Goal: Find specific page/section: Find specific page/section

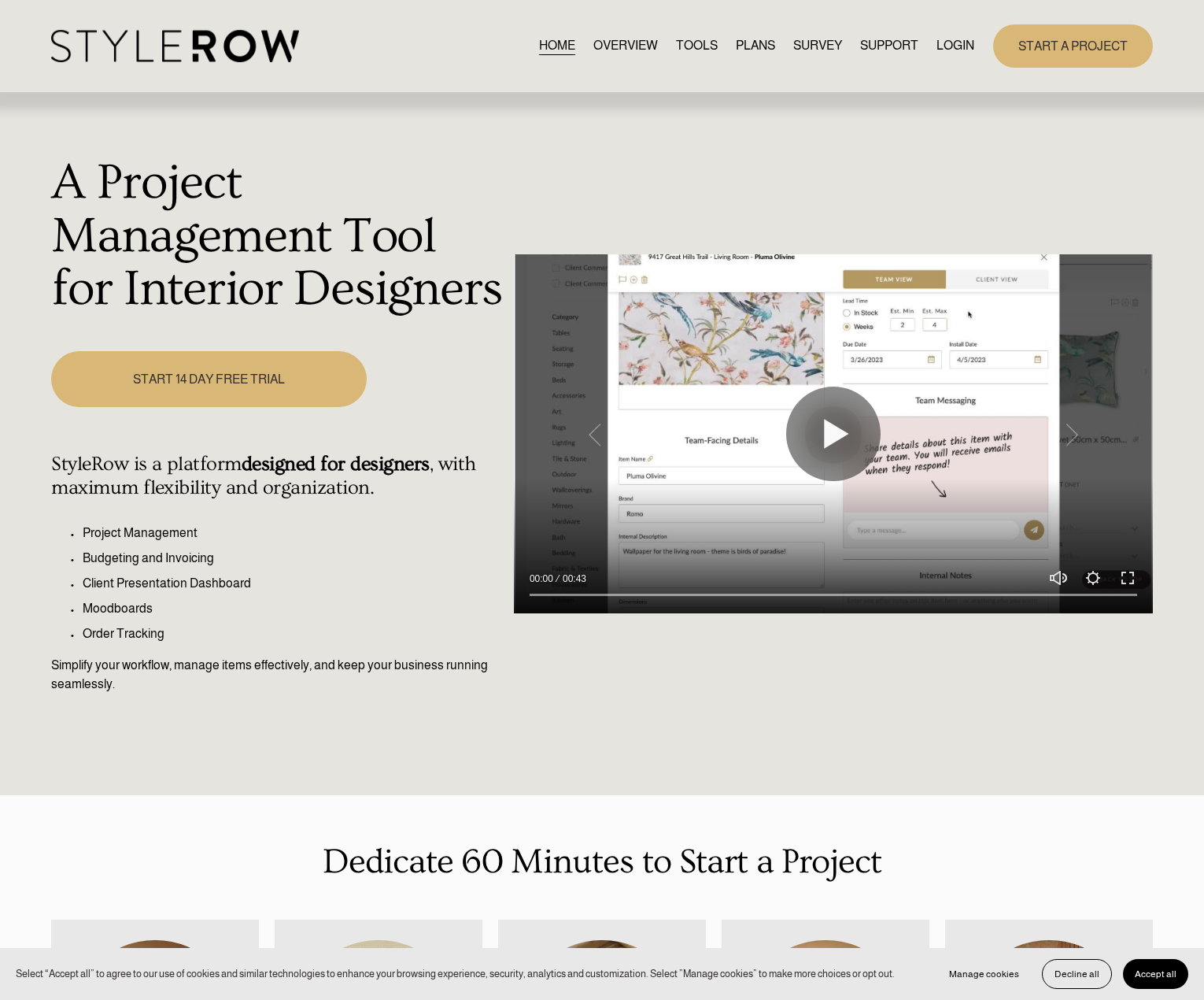
click at [954, 58] on div "HOME OVERVIEW TOOLS PLANS SURVEY SUPPORT QUESTIONS" at bounding box center [513, 46] width 924 height 33
click at [952, 47] on link "LOGIN" at bounding box center [955, 46] width 38 height 21
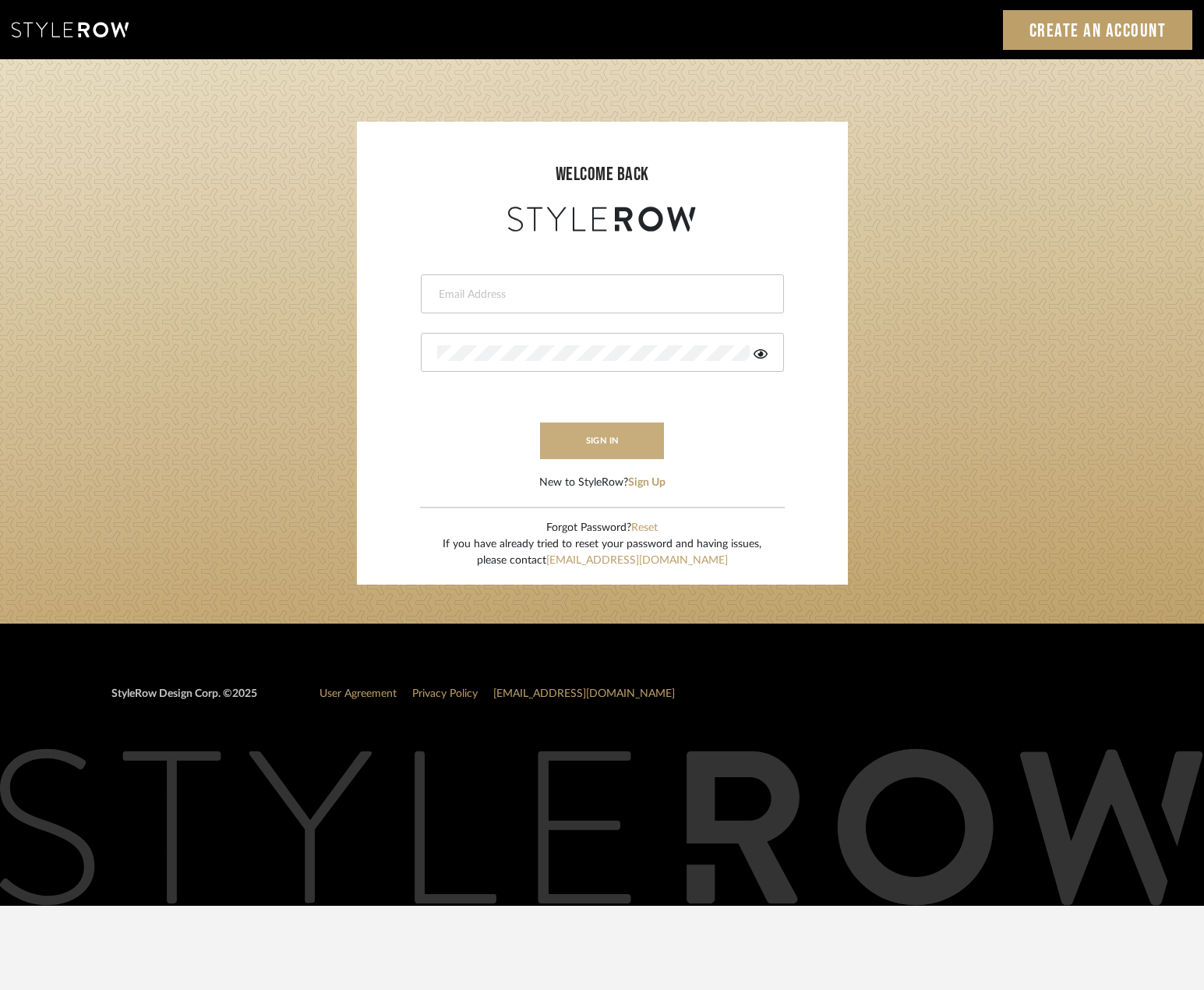
type input "[PERSON_NAME][EMAIL_ADDRESS][DOMAIN_NAME]"
click at [574, 439] on button "sign in" at bounding box center [602, 441] width 124 height 37
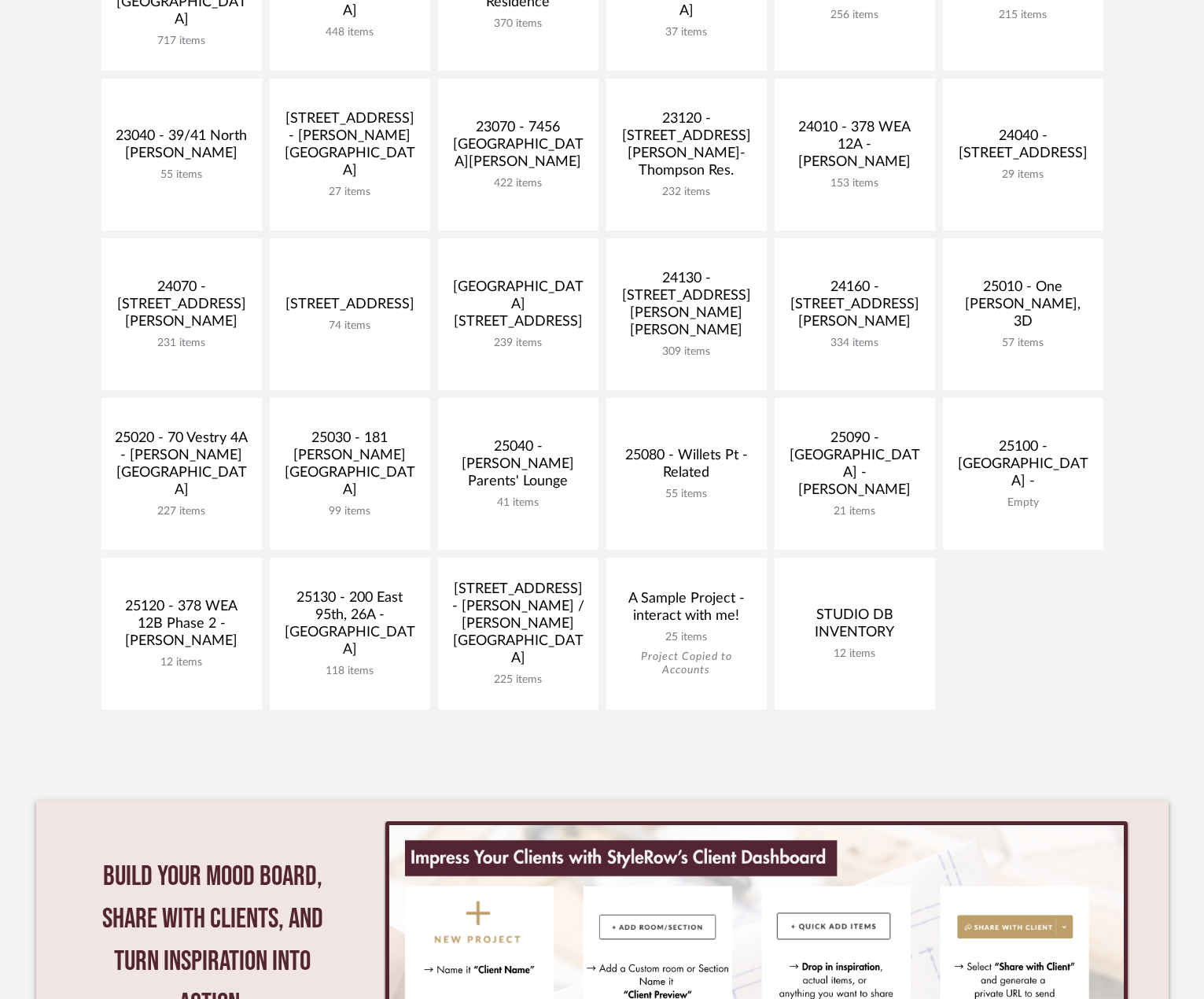
scroll to position [472, 0]
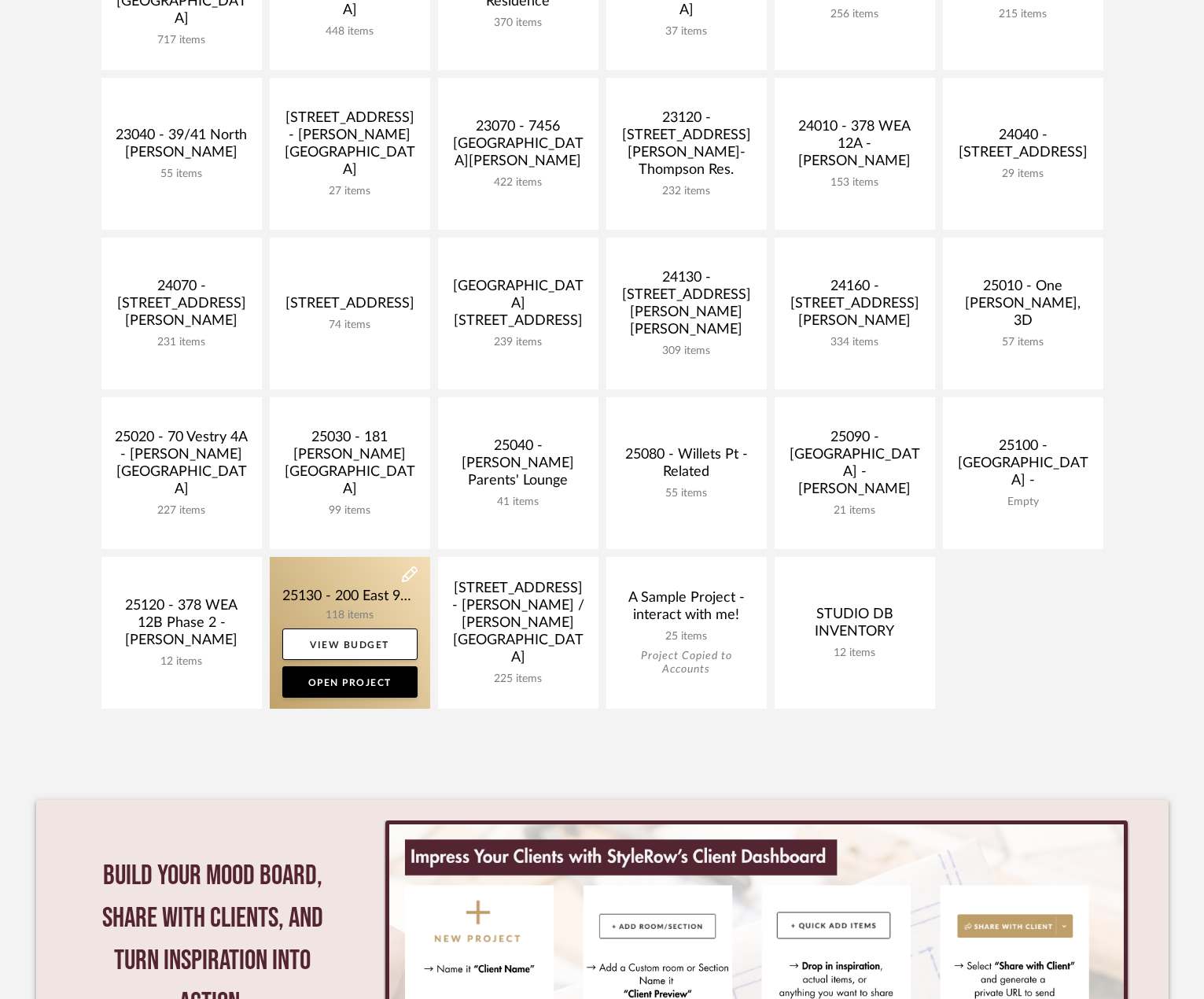
click at [335, 602] on link at bounding box center [350, 632] width 160 height 152
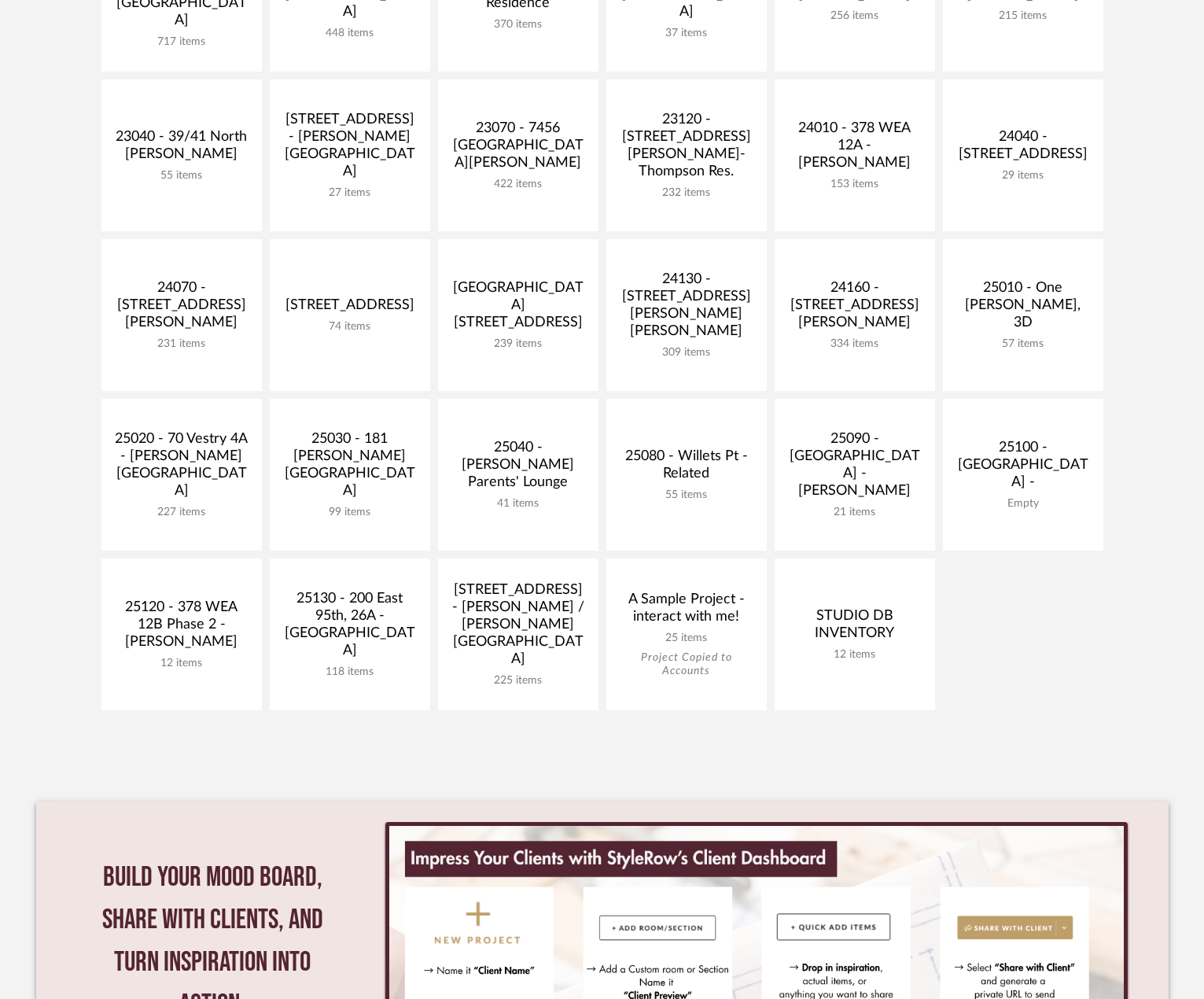
scroll to position [472, 0]
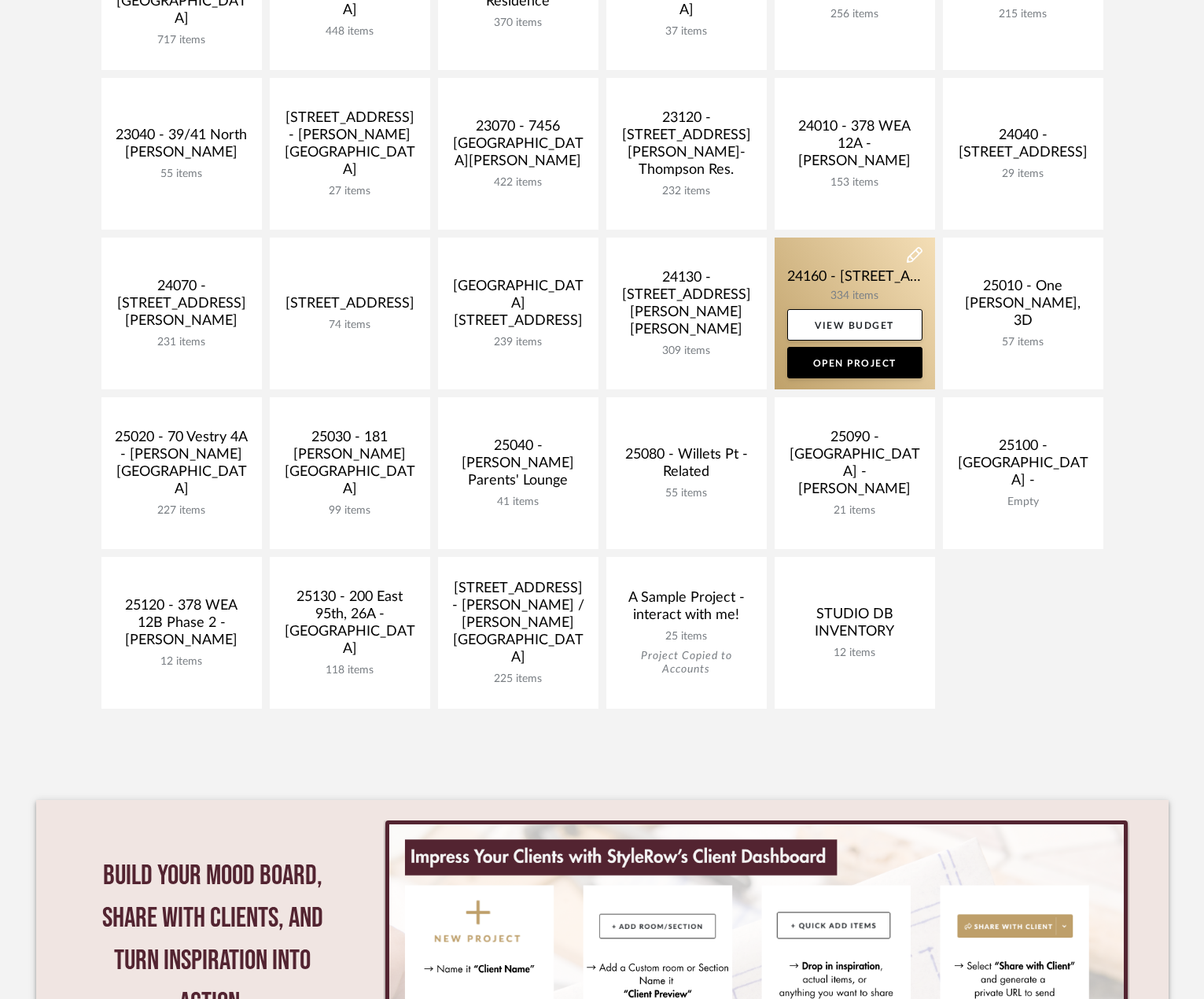
click at [893, 277] on link at bounding box center [855, 313] width 160 height 152
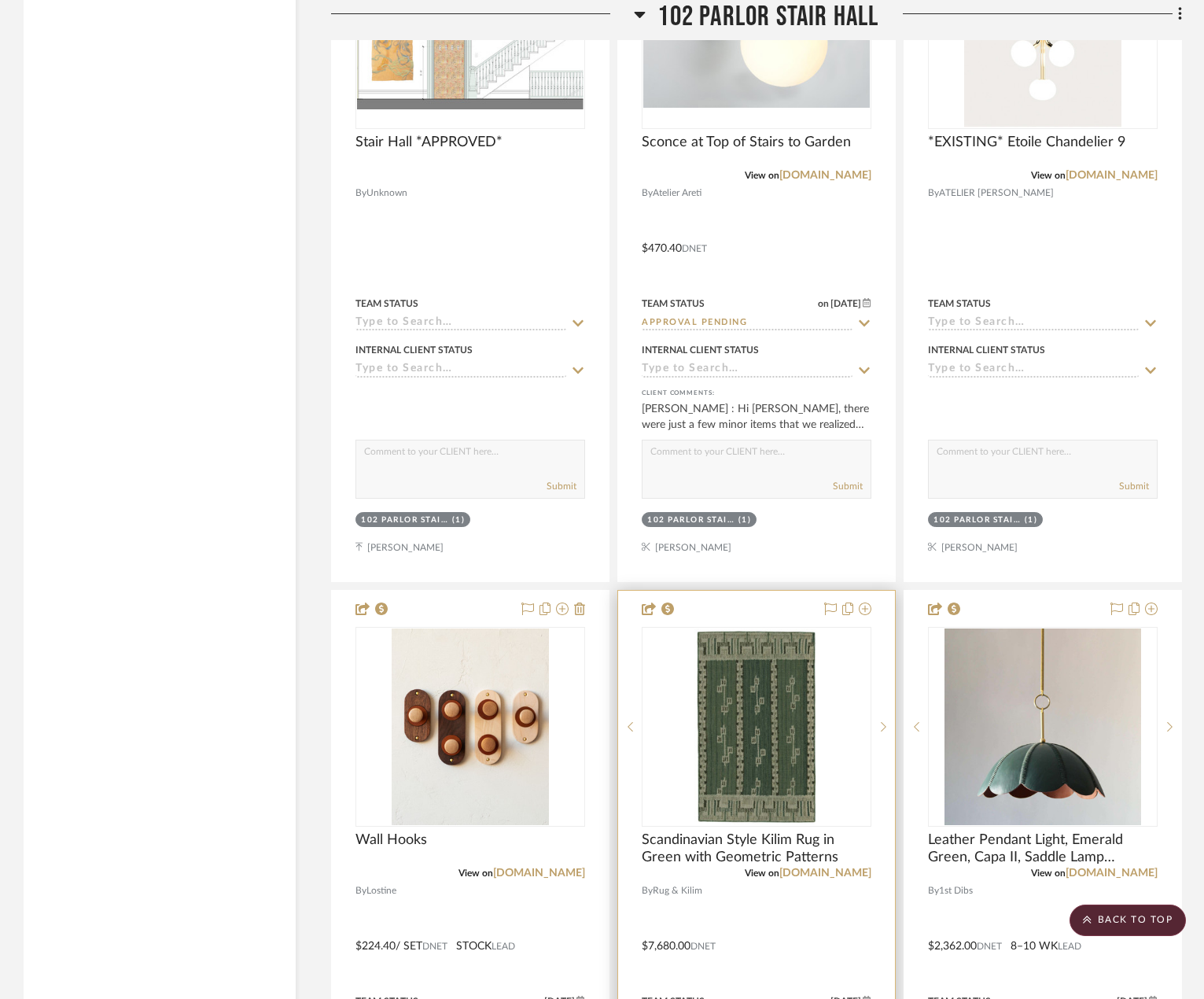
scroll to position [21702, 0]
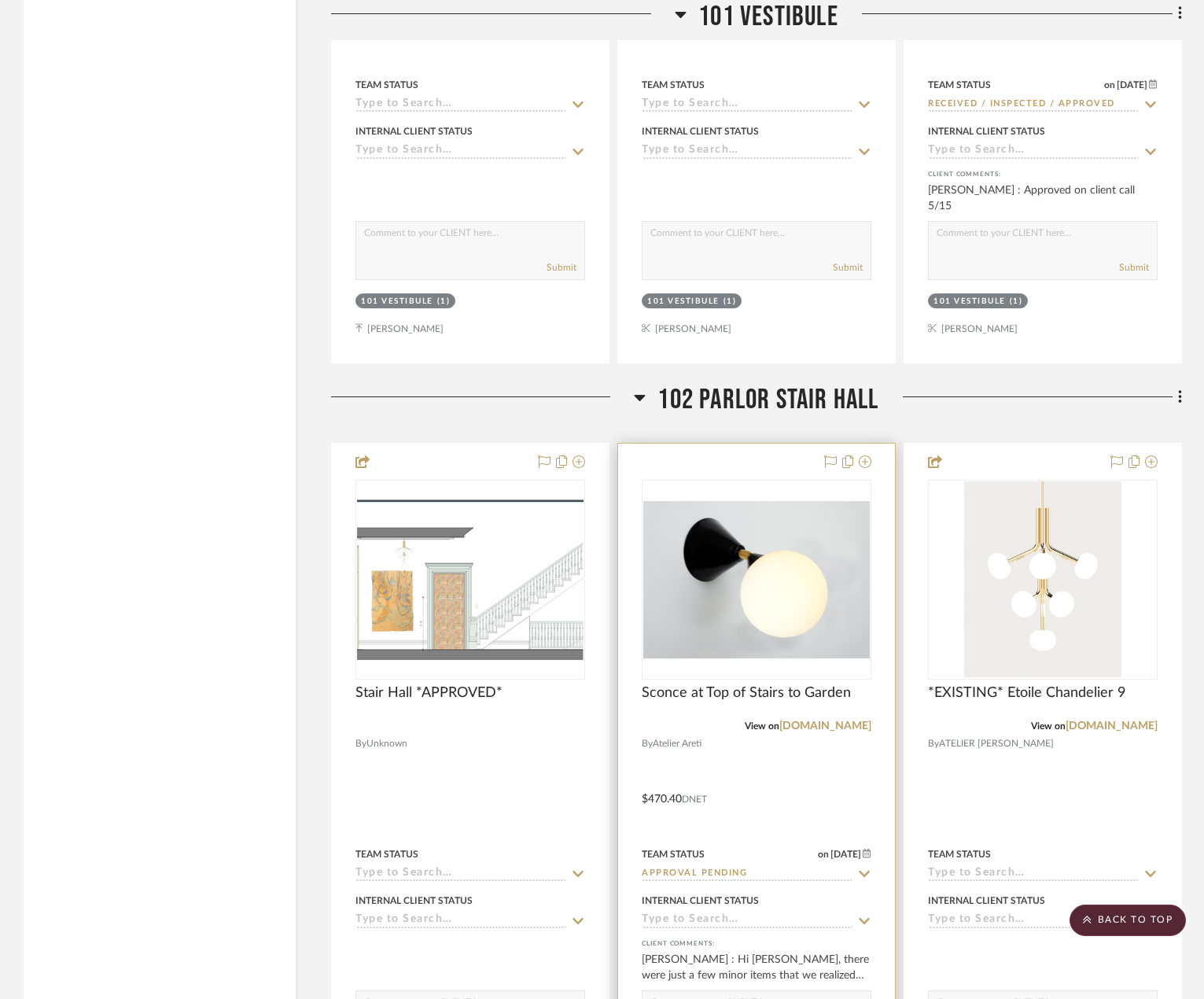
click at [825, 766] on div at bounding box center [756, 788] width 277 height 688
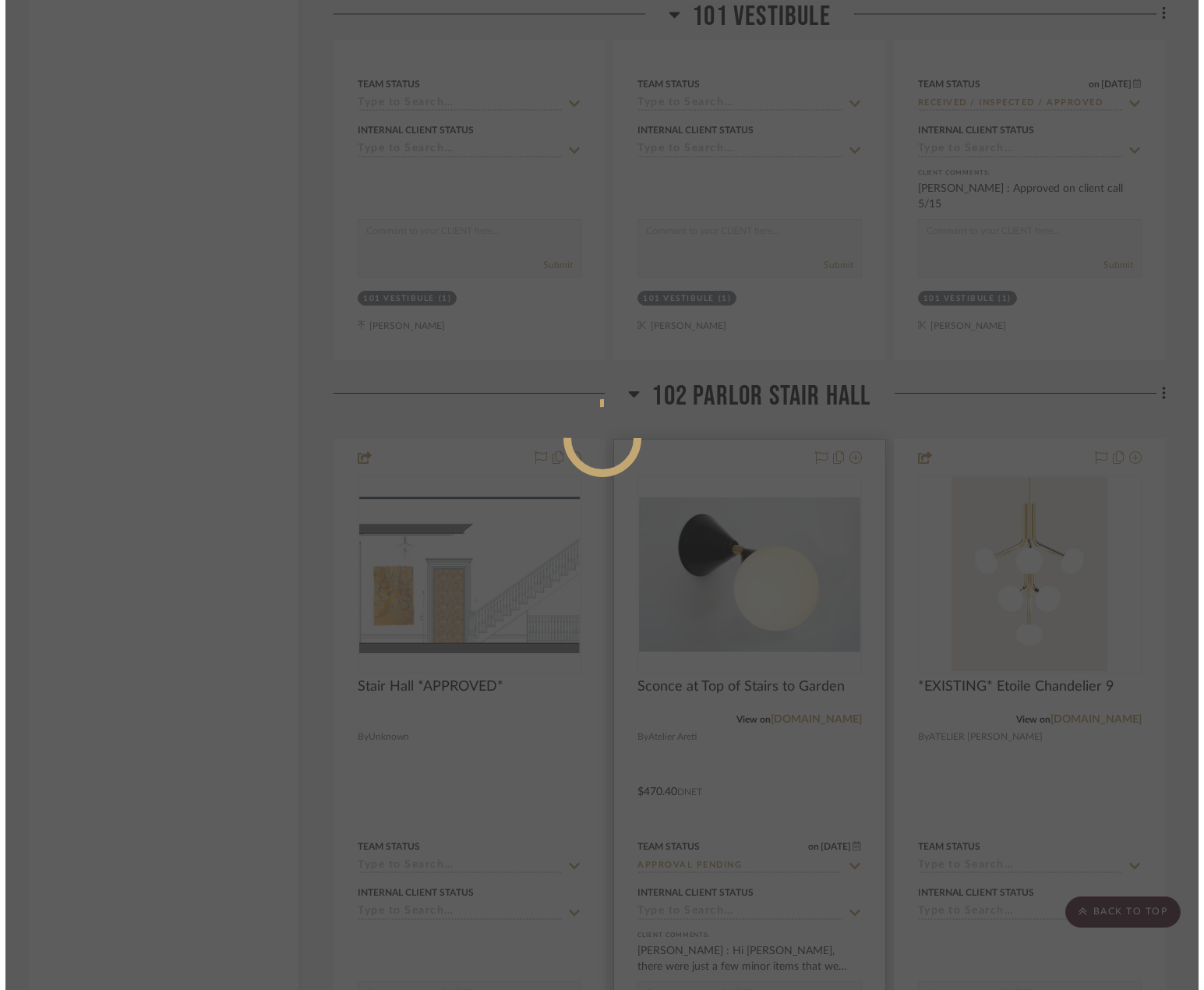
scroll to position [0, 0]
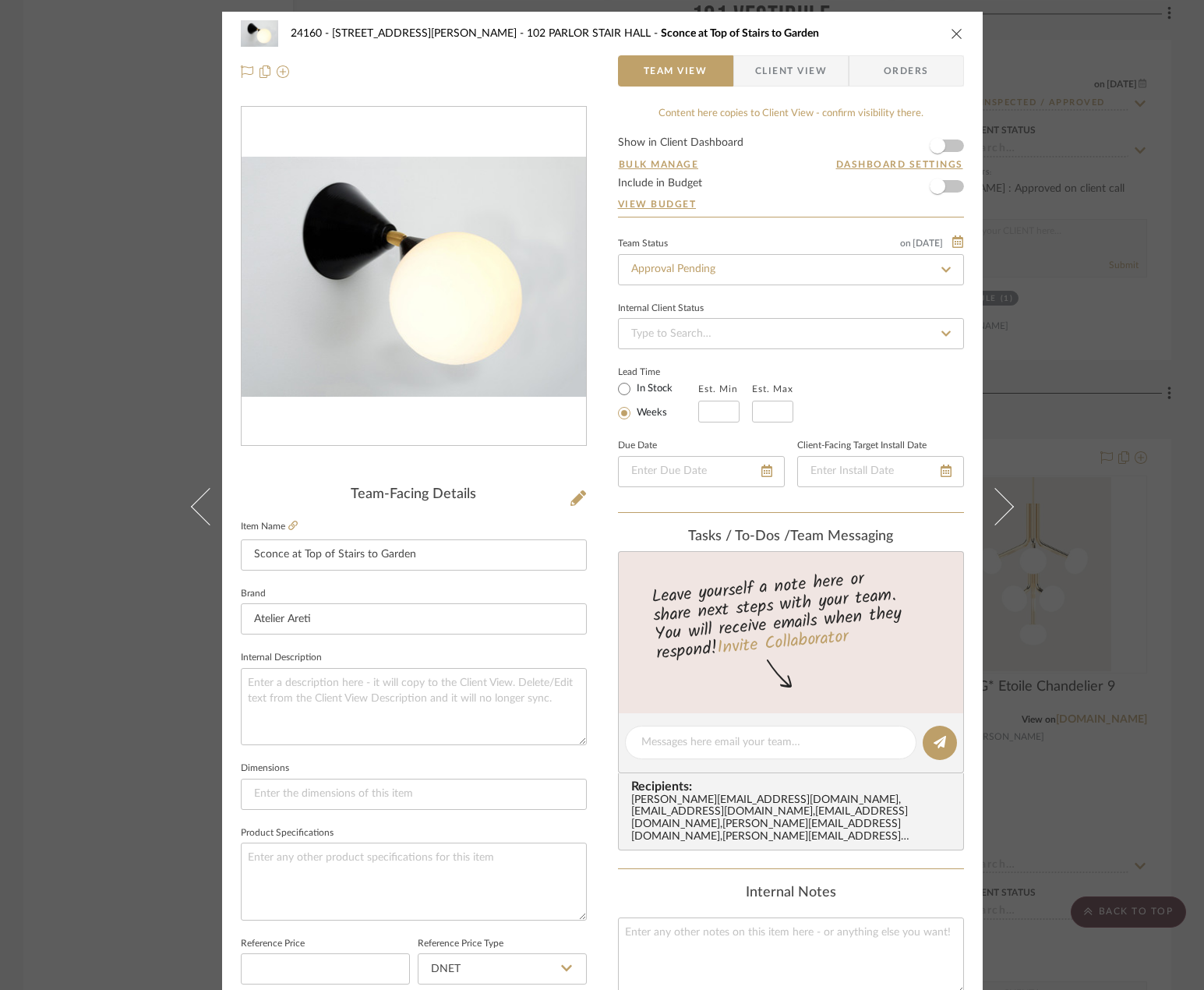
click at [773, 89] on div "[STREET_ADDRESS] - [PERSON_NAME] 102 PARLOR STAIR HALL Sconce at Top of Stairs …" at bounding box center [602, 53] width 761 height 82
click at [758, 76] on span "Client View" at bounding box center [791, 71] width 72 height 31
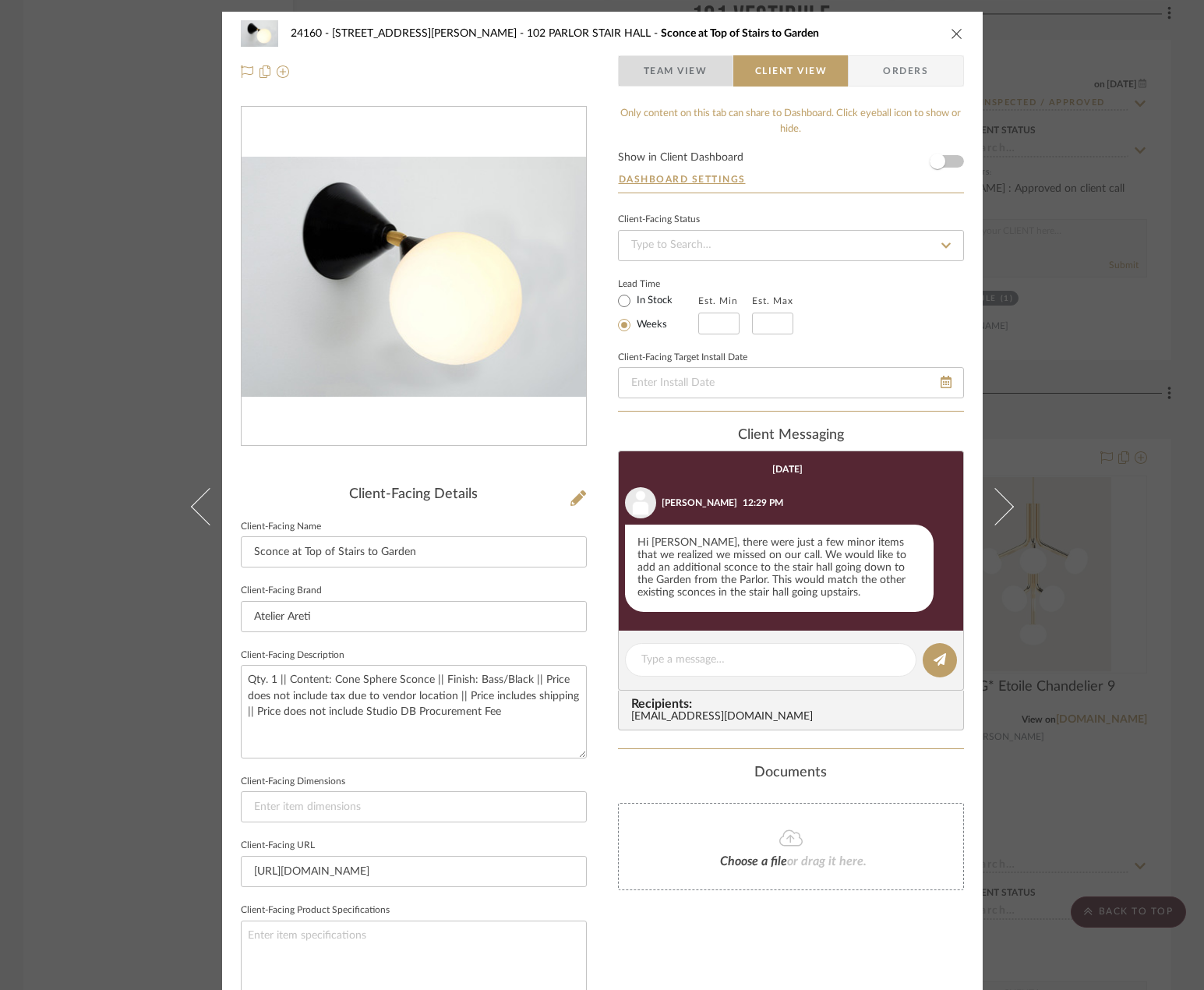
click at [663, 75] on span "Team View" at bounding box center [675, 71] width 64 height 31
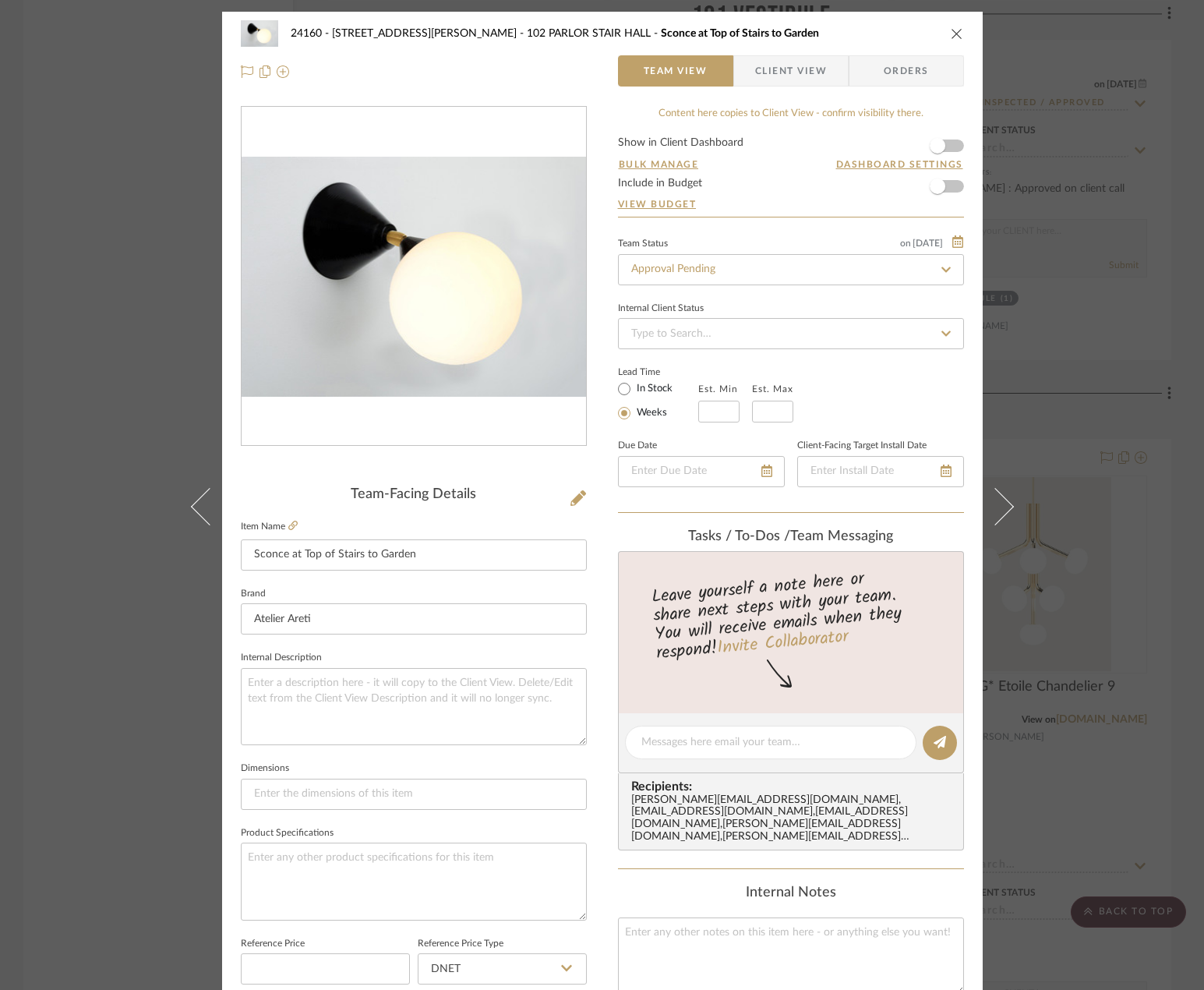
click at [1091, 595] on div "24160 - [STREET_ADDRESS] - [PERSON_NAME] 102 PARLOR STAIR HALL Sconce at Top of…" at bounding box center [602, 495] width 1204 height 990
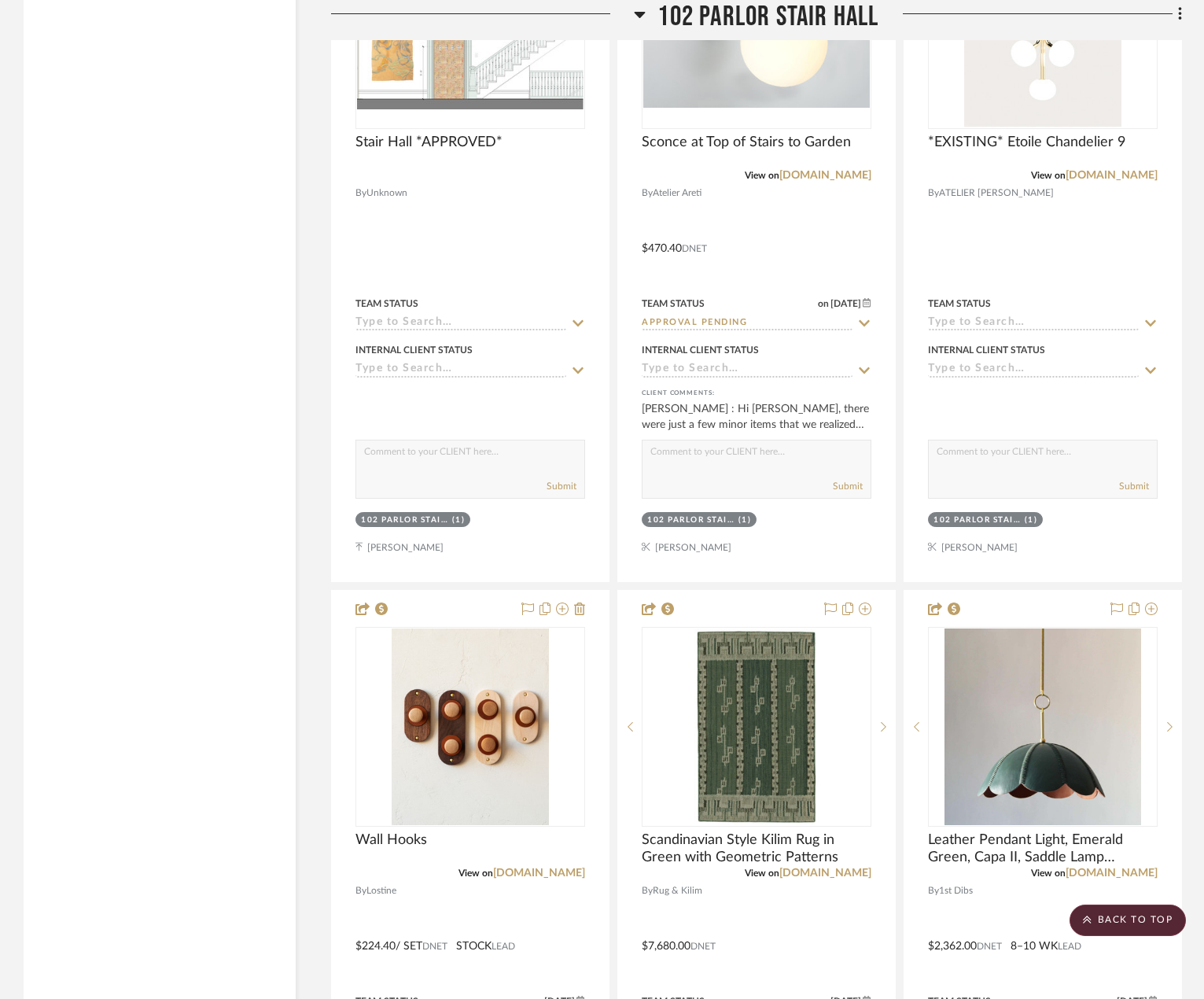
scroll to position [22016, 0]
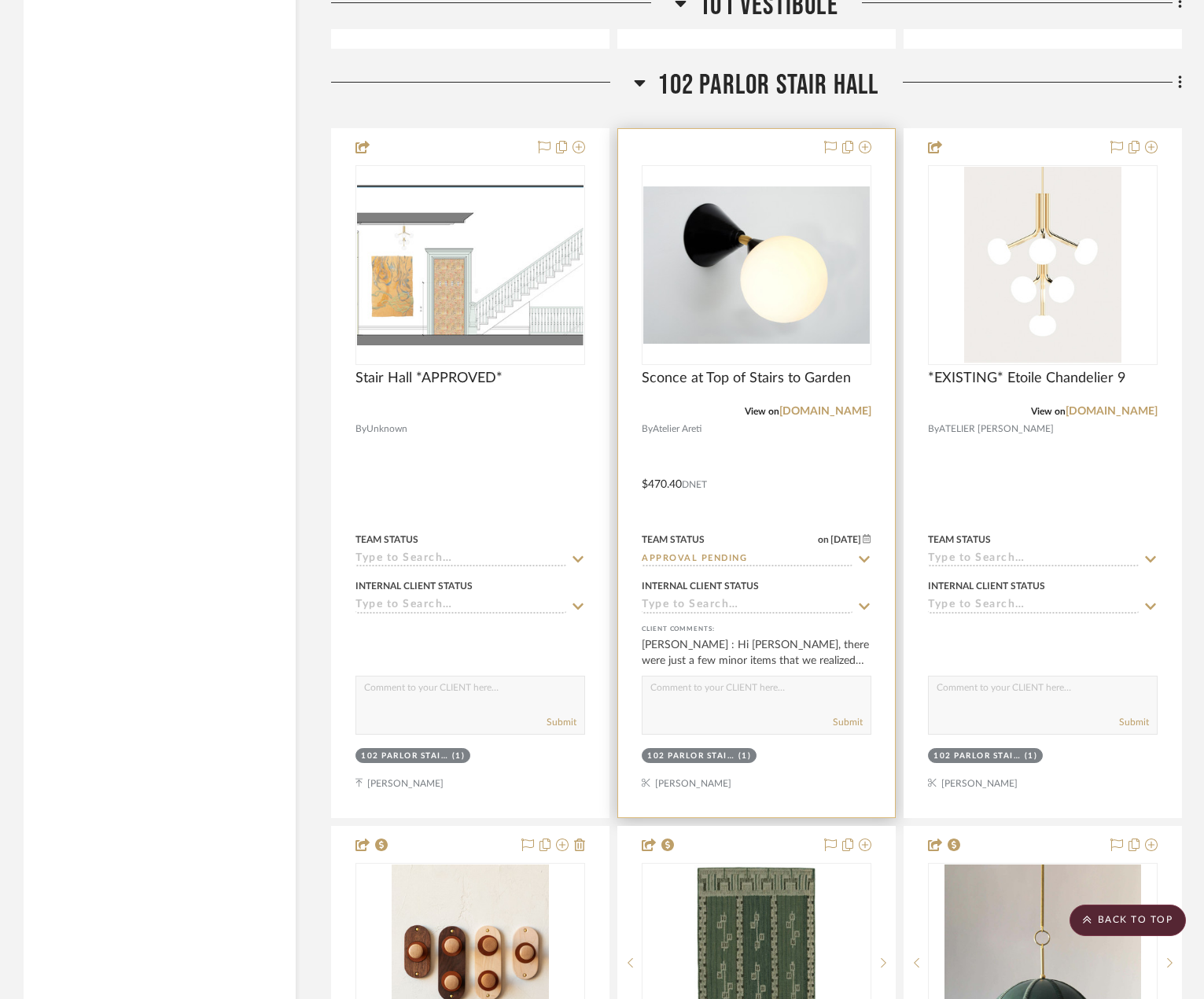
click at [781, 551] on div "Team Status on [DATE] [DATE] Approval Pending" at bounding box center [756, 548] width 230 height 38
click at [758, 516] on div at bounding box center [756, 473] width 277 height 688
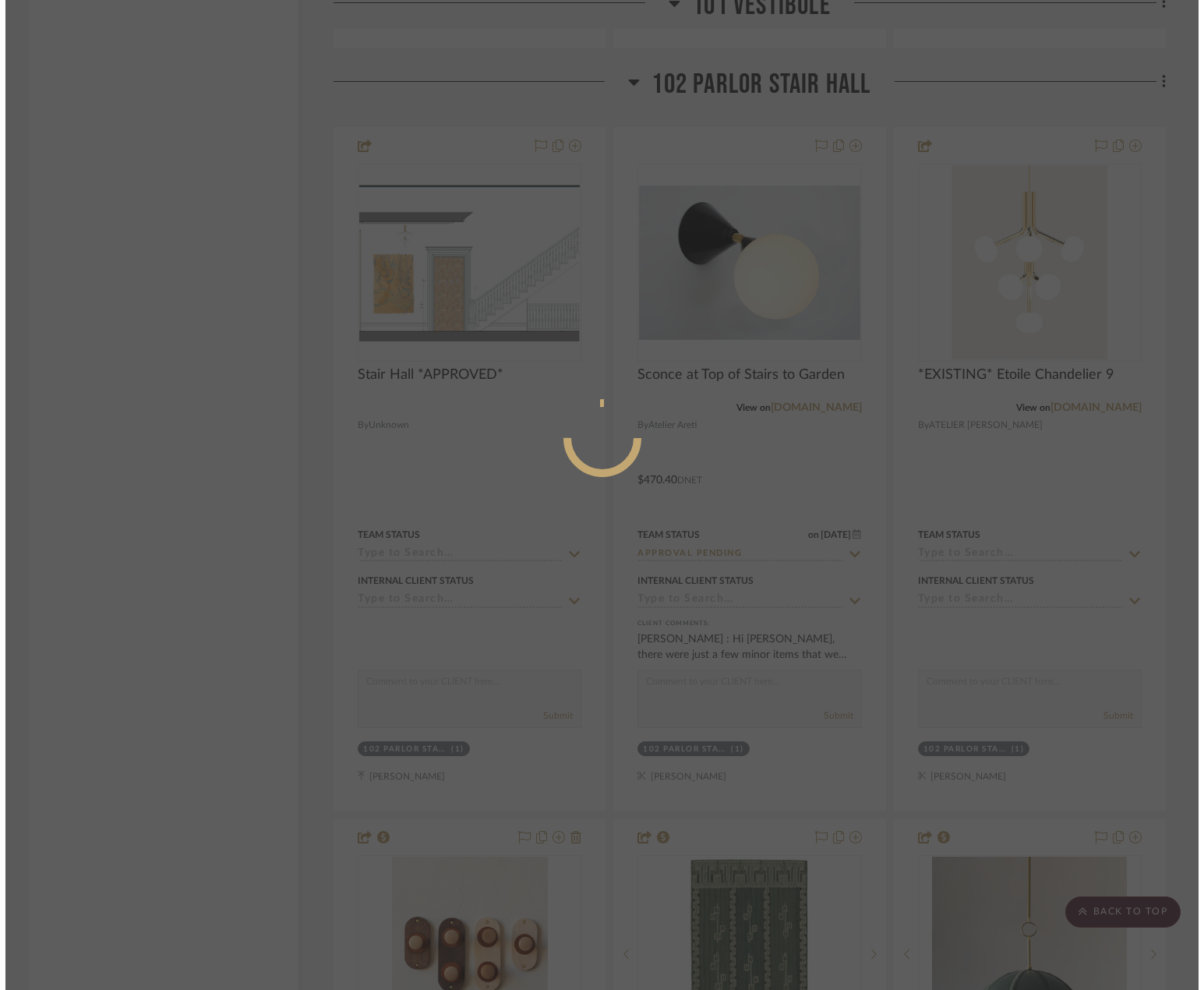
scroll to position [0, 0]
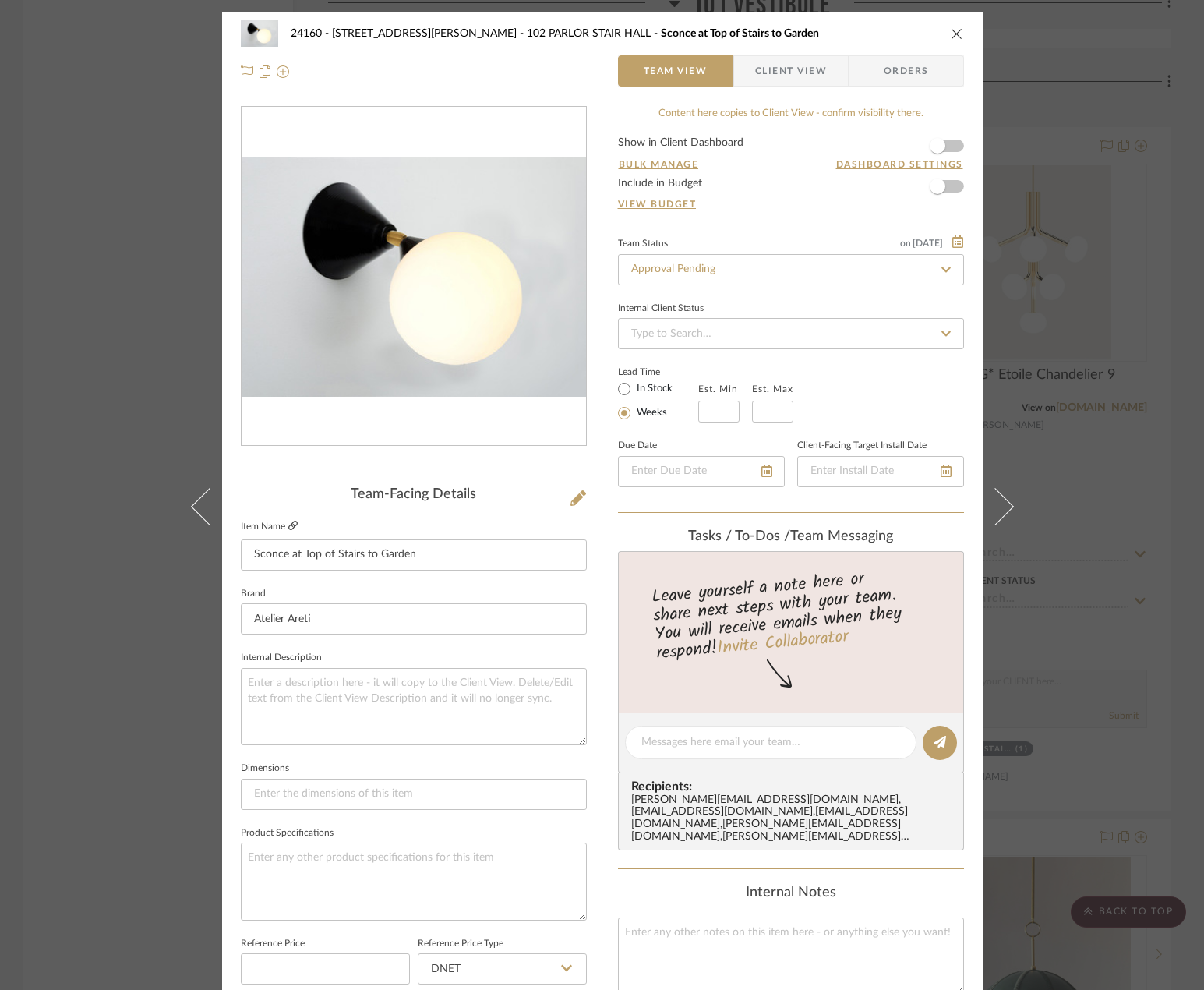
click at [288, 526] on fieldset "Item Name [PERSON_NAME] at Top of Stairs to Garden" at bounding box center [413, 543] width 346 height 54
click at [289, 526] on icon at bounding box center [293, 525] width 9 height 9
click at [1082, 367] on div "24160 - [STREET_ADDRESS] - [PERSON_NAME] 102 PARLOR STAIR HALL Sconce at Top of…" at bounding box center [602, 495] width 1204 height 990
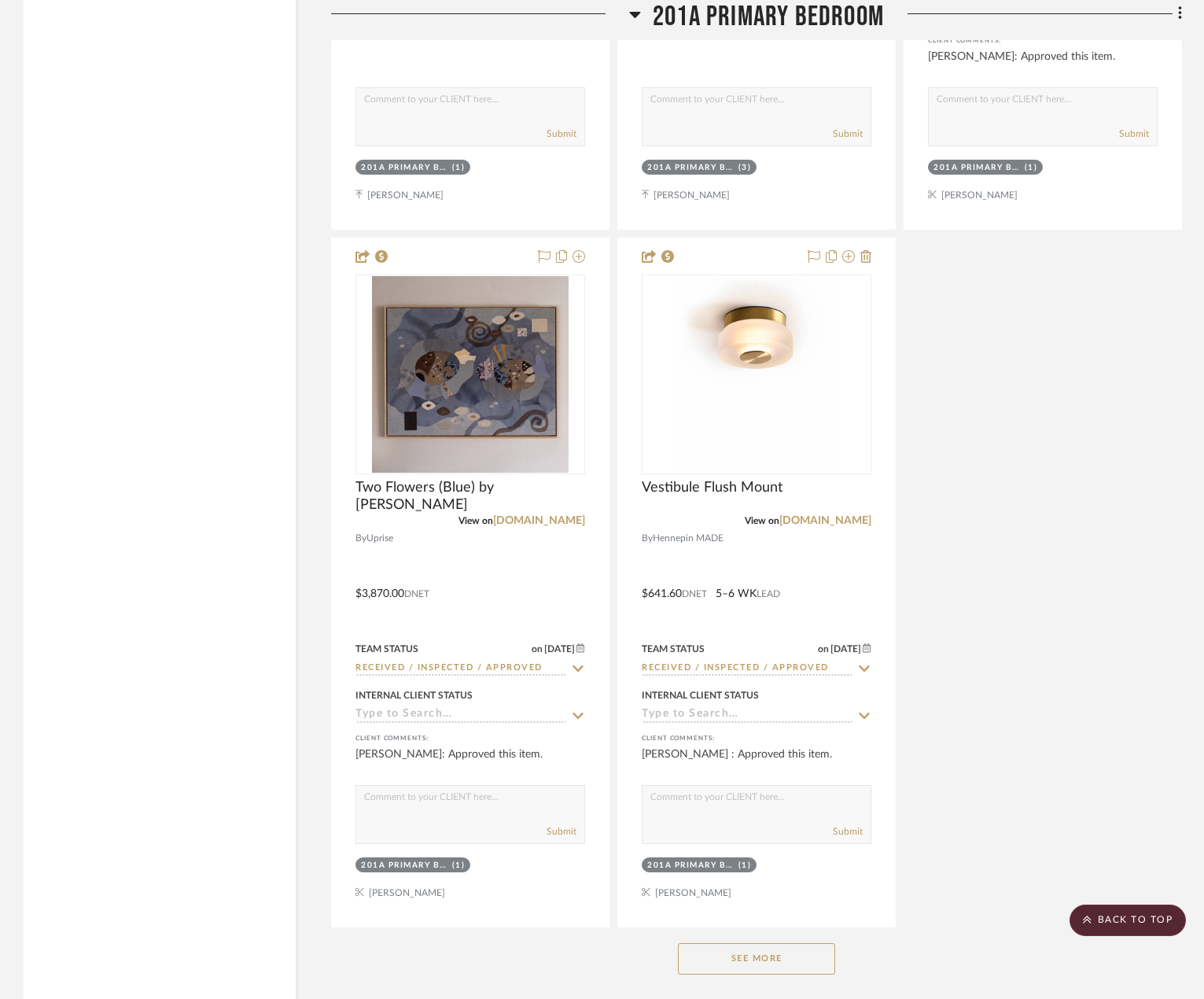
scroll to position [33182, 0]
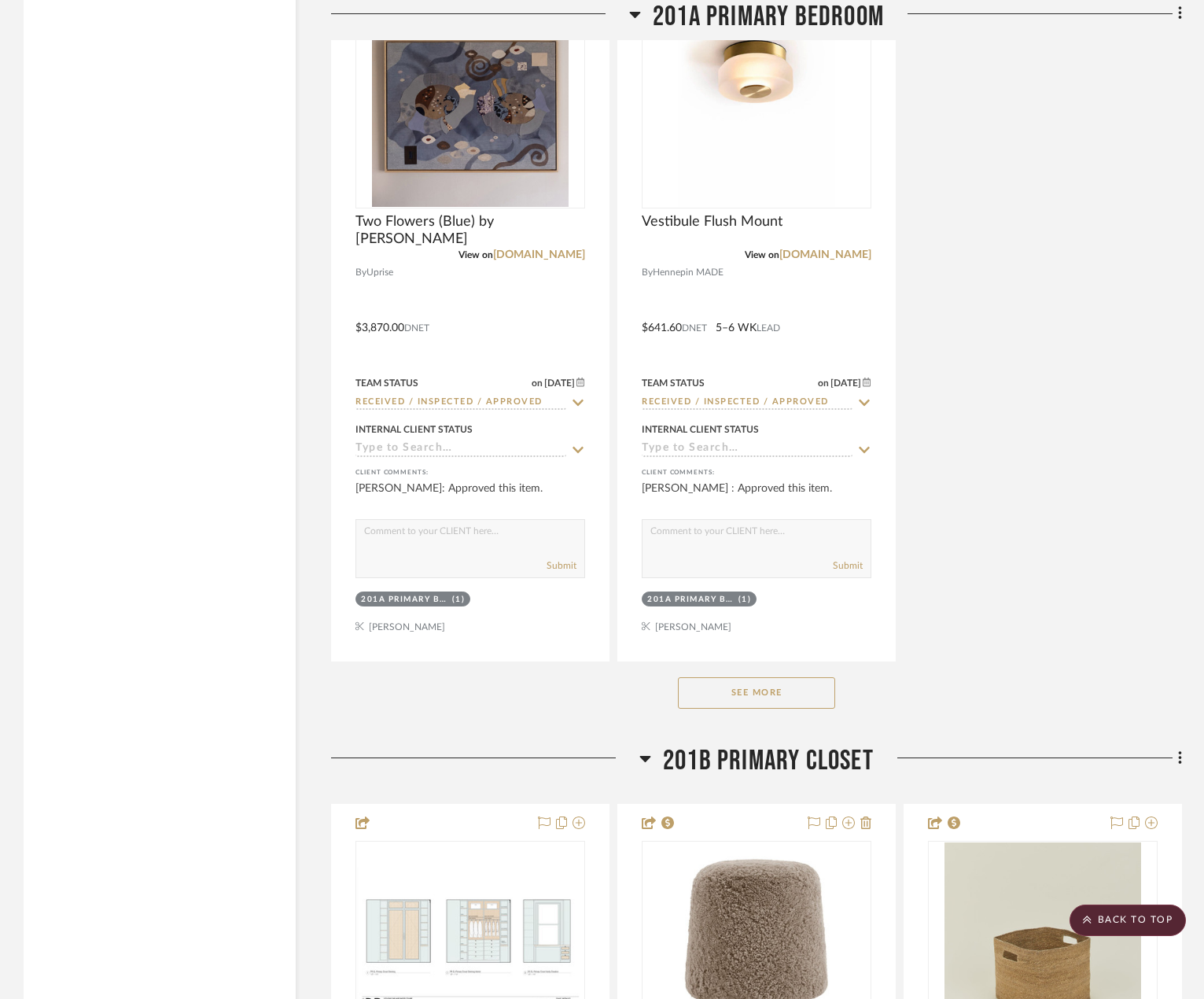
click at [811, 696] on button "See More" at bounding box center [756, 693] width 157 height 32
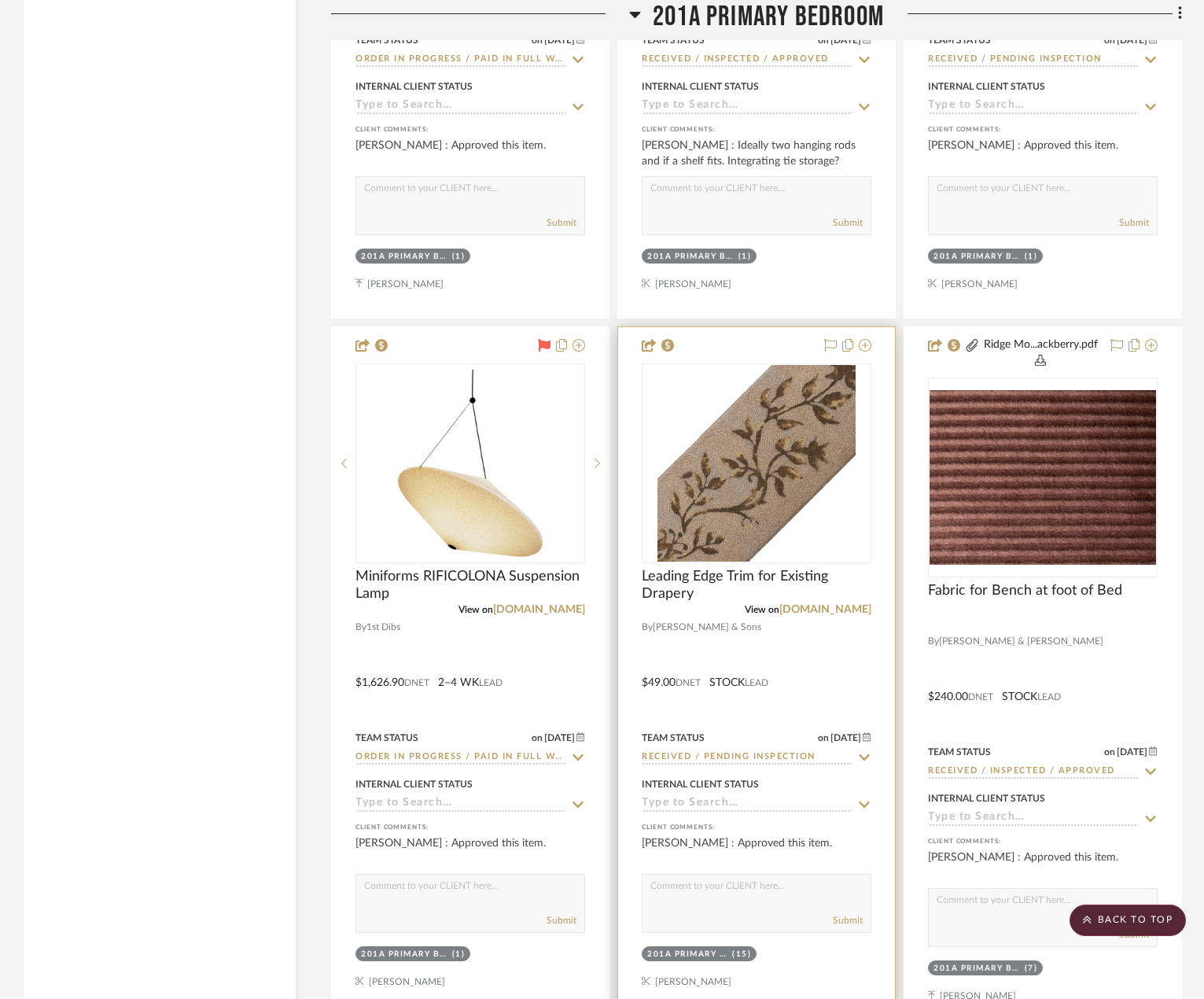
scroll to position [34990, 0]
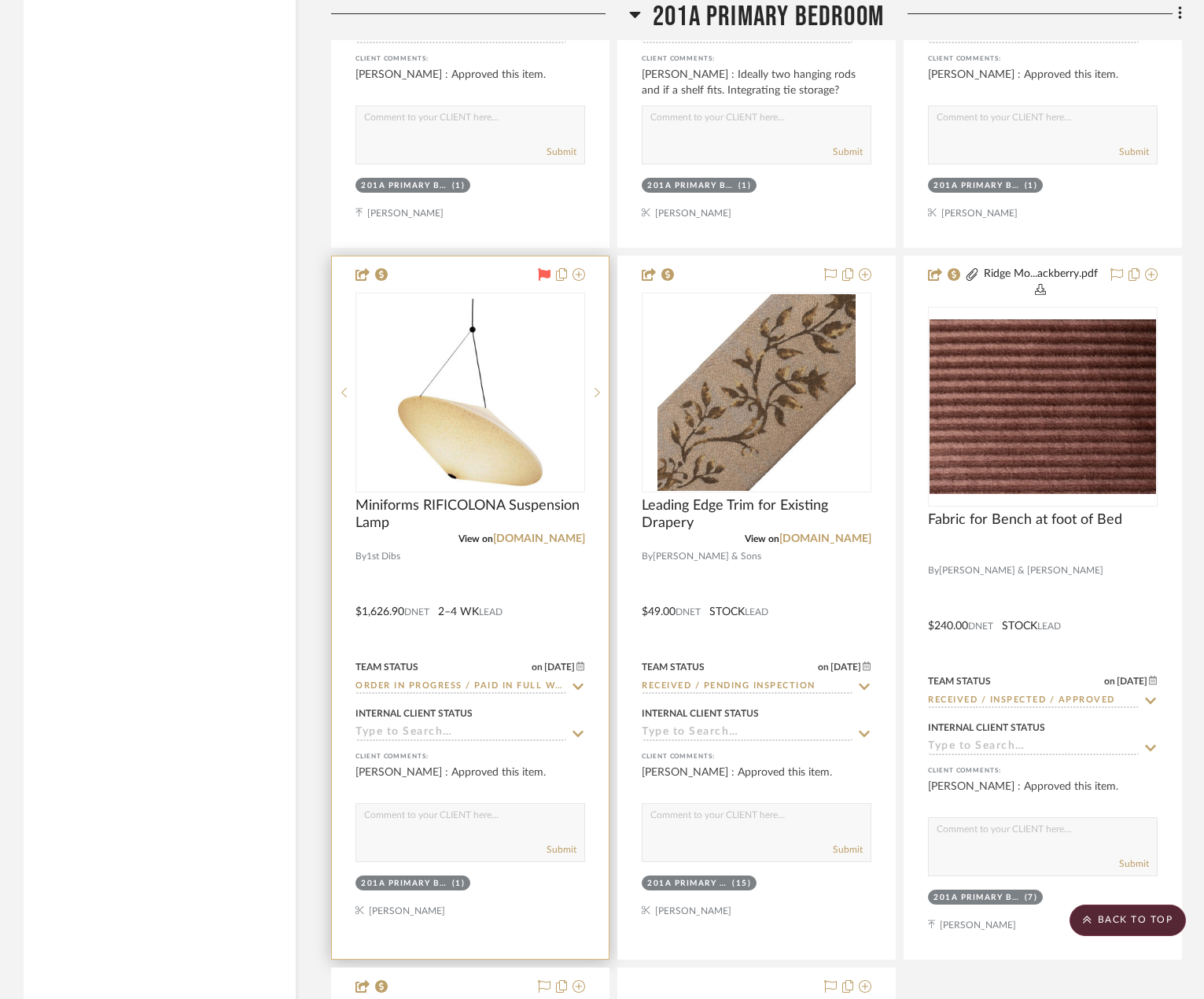
click at [498, 582] on div at bounding box center [471, 607] width 277 height 702
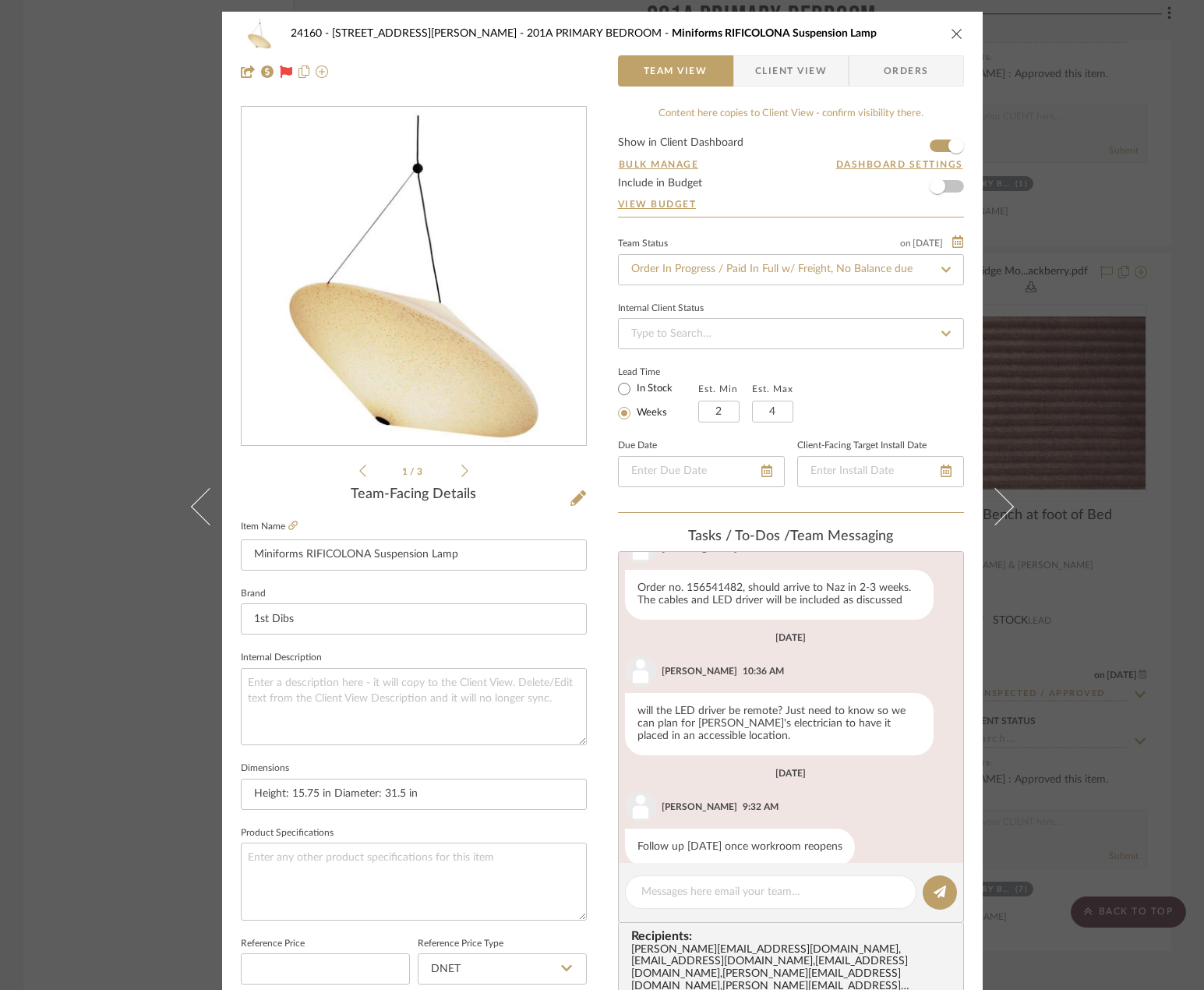
scroll to position [77, 0]
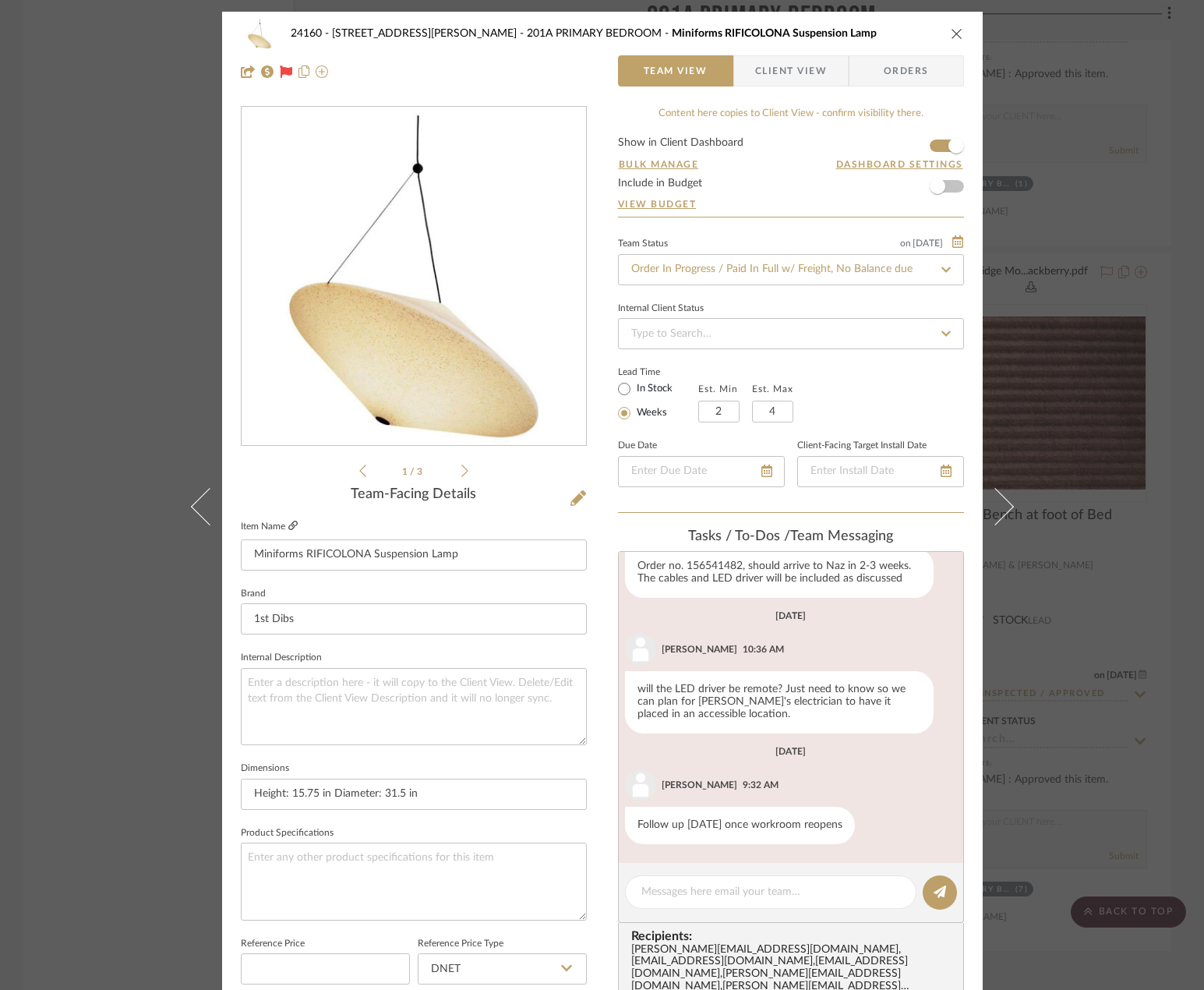
click at [289, 525] on icon at bounding box center [293, 525] width 9 height 9
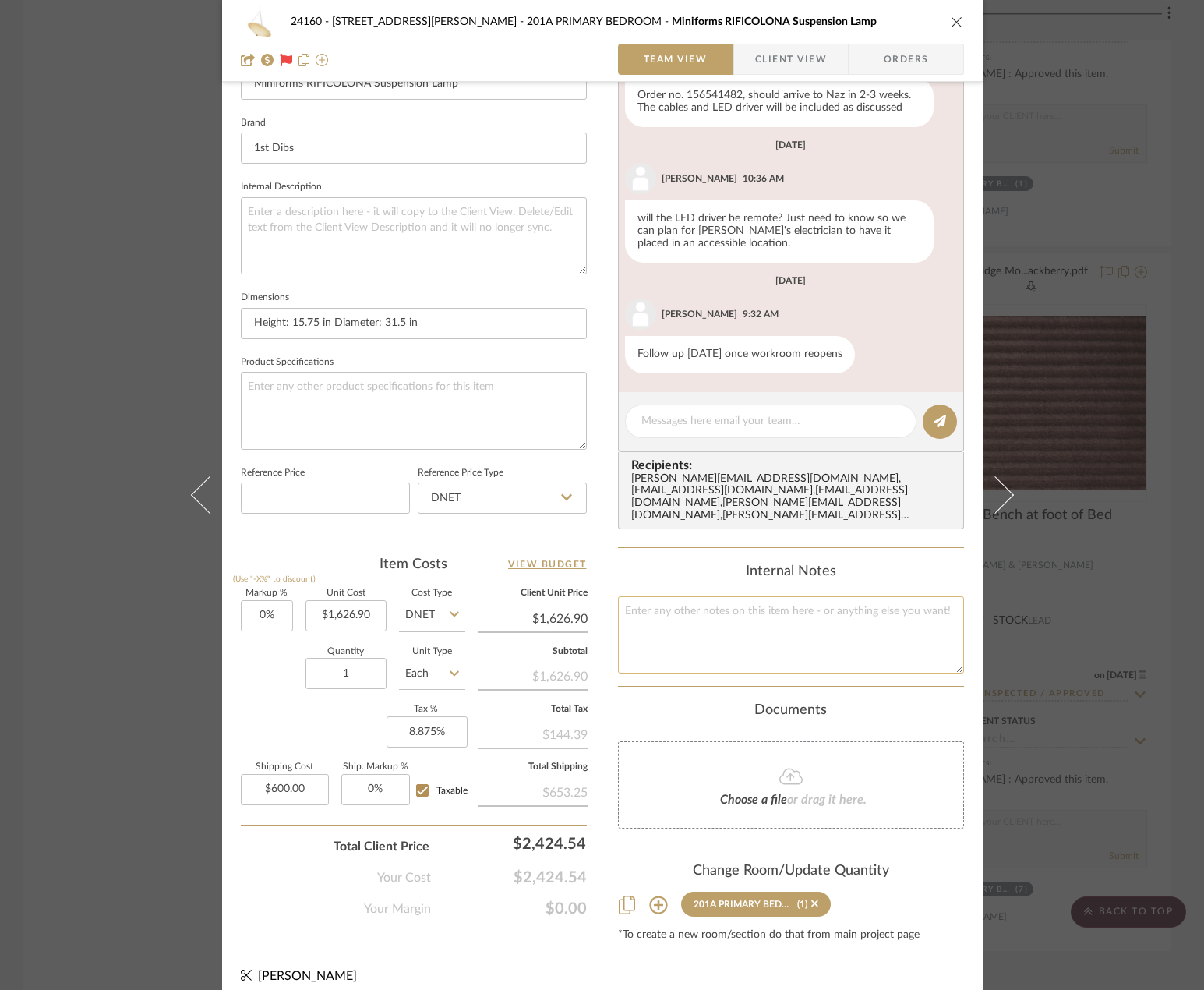
scroll to position [472, 0]
click at [1044, 620] on div "24160 - [STREET_ADDRESS] - [PERSON_NAME] 201A PRIMARY BEDROOM Miniforms RIFICOL…" at bounding box center [602, 495] width 1204 height 990
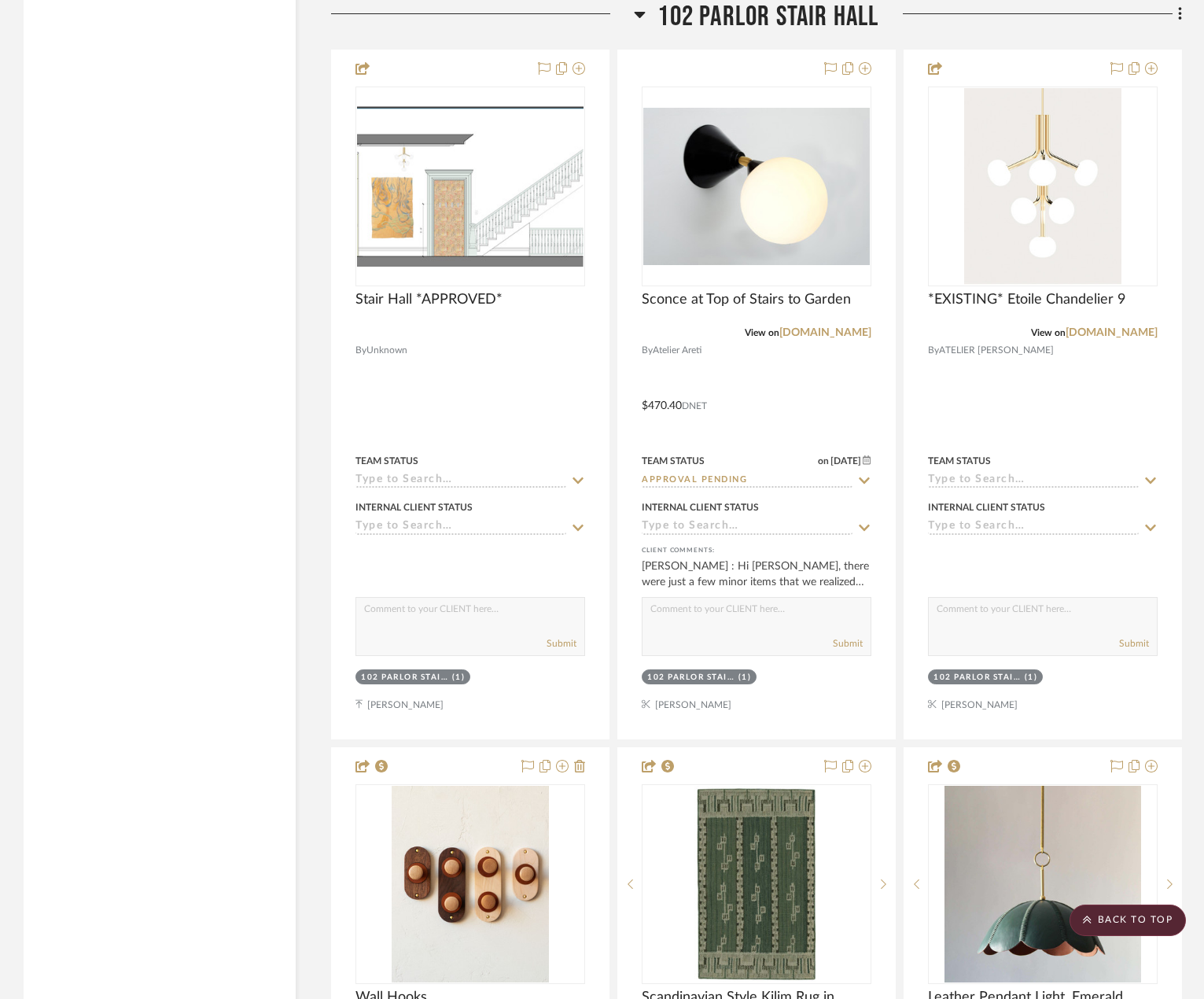
scroll to position [22645, 0]
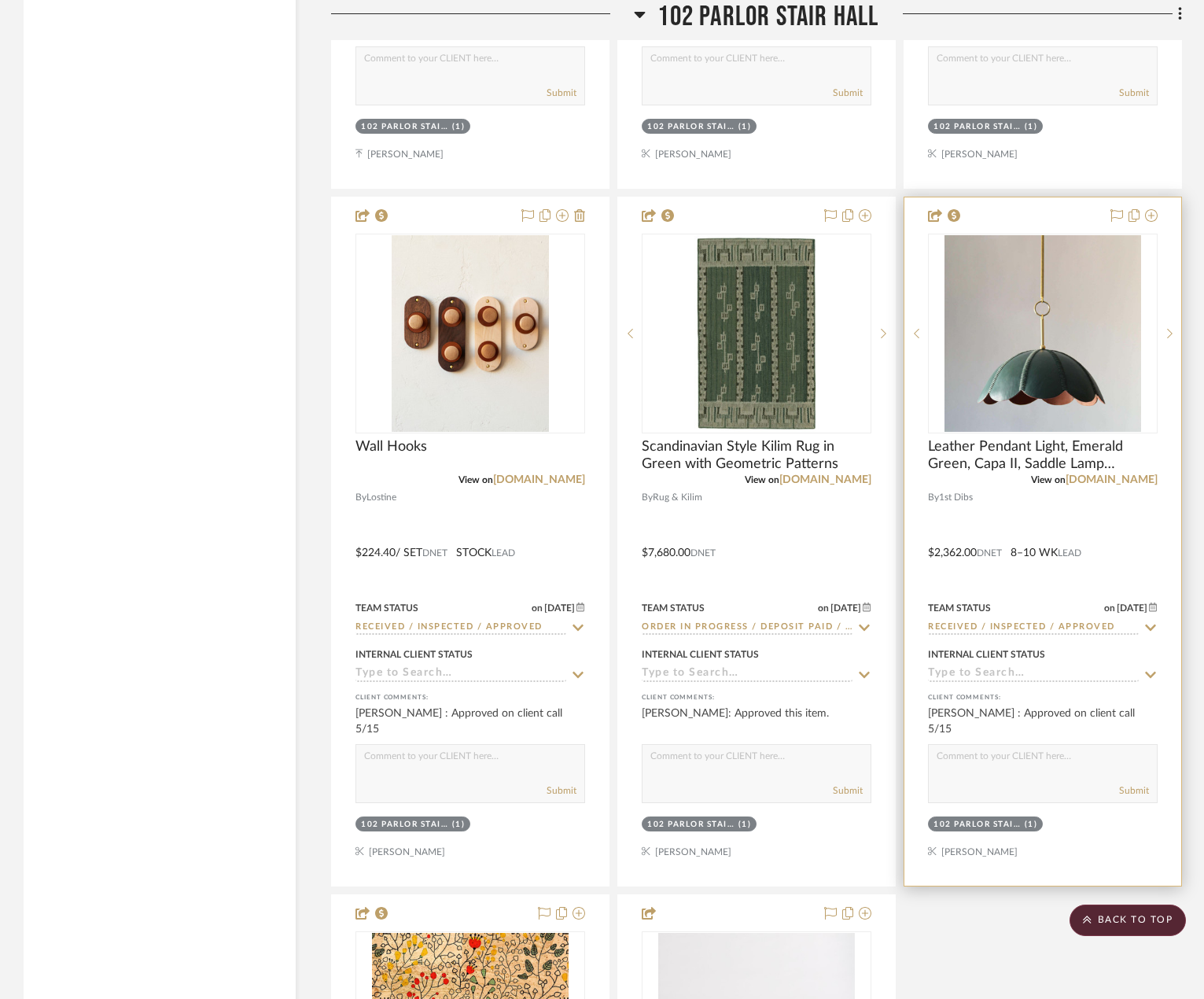
click at [991, 515] on div at bounding box center [1043, 541] width 277 height 688
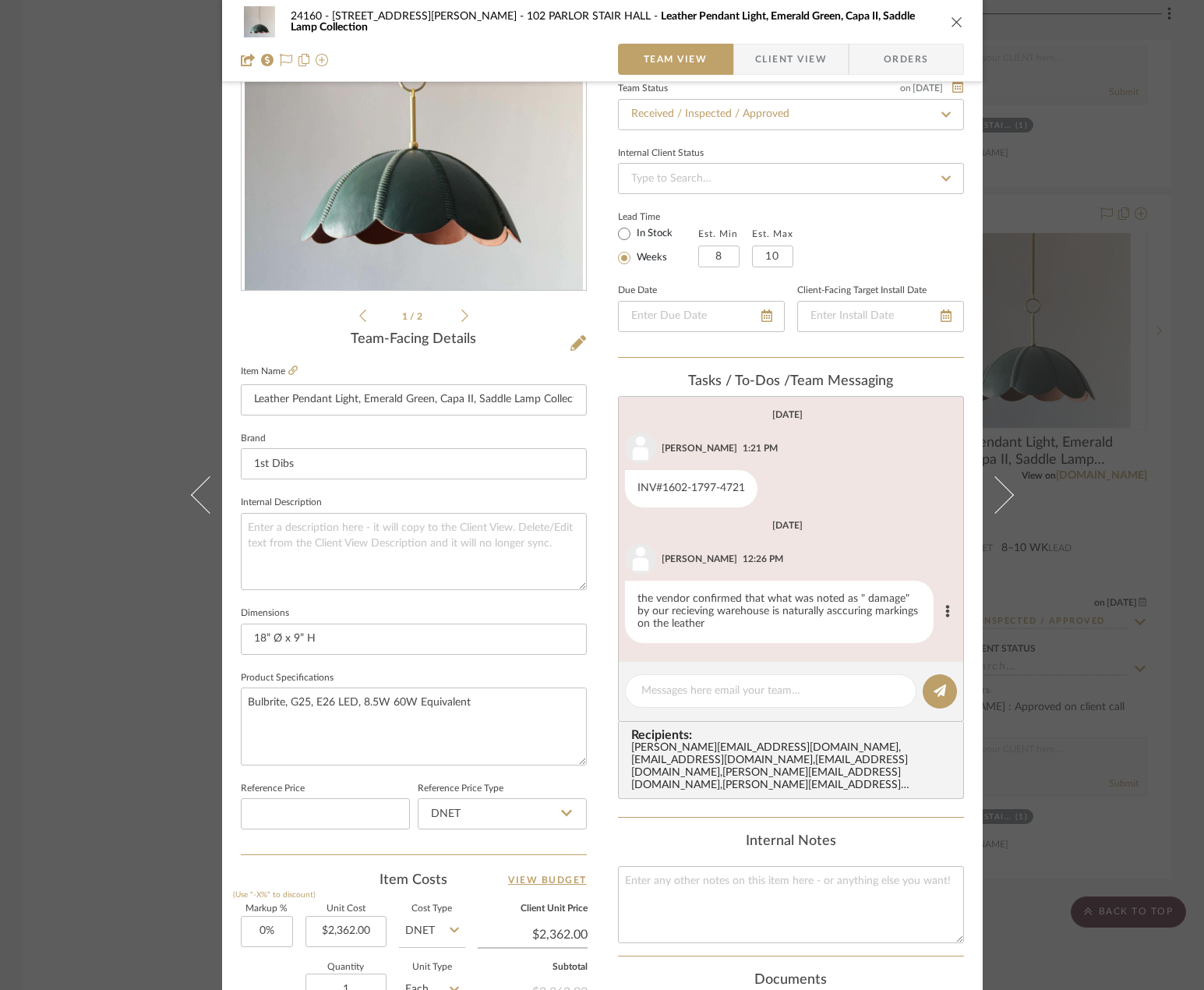
scroll to position [156, 0]
click at [808, 608] on div "the vendor confirmed that what was noted as " damage" by our recieving warehous…" at bounding box center [779, 611] width 309 height 63
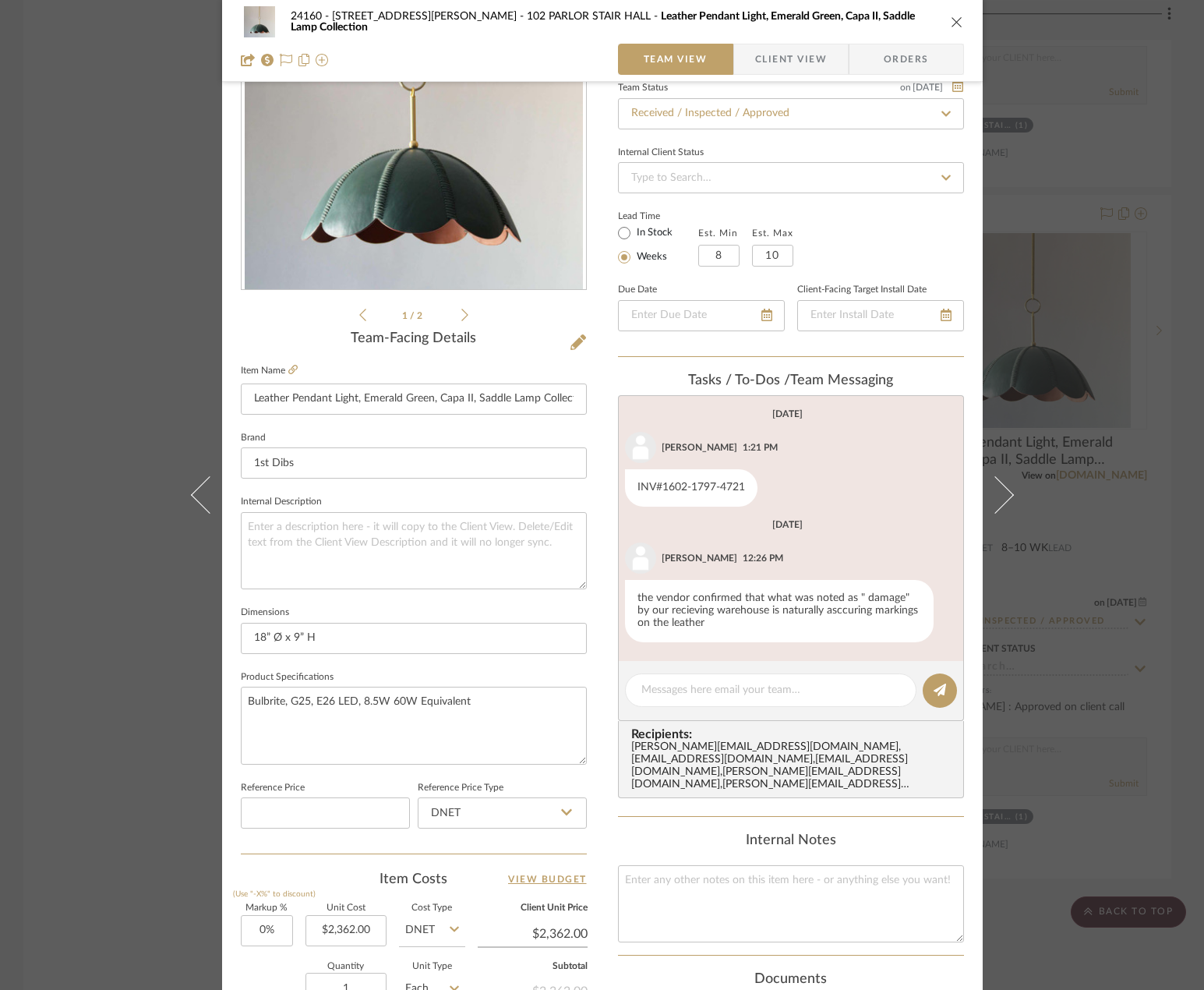
click at [1111, 317] on div "24160 - [STREET_ADDRESS] - [PERSON_NAME] 102 PARLOR STAIR HALL Leather Pendant …" at bounding box center [602, 495] width 1204 height 990
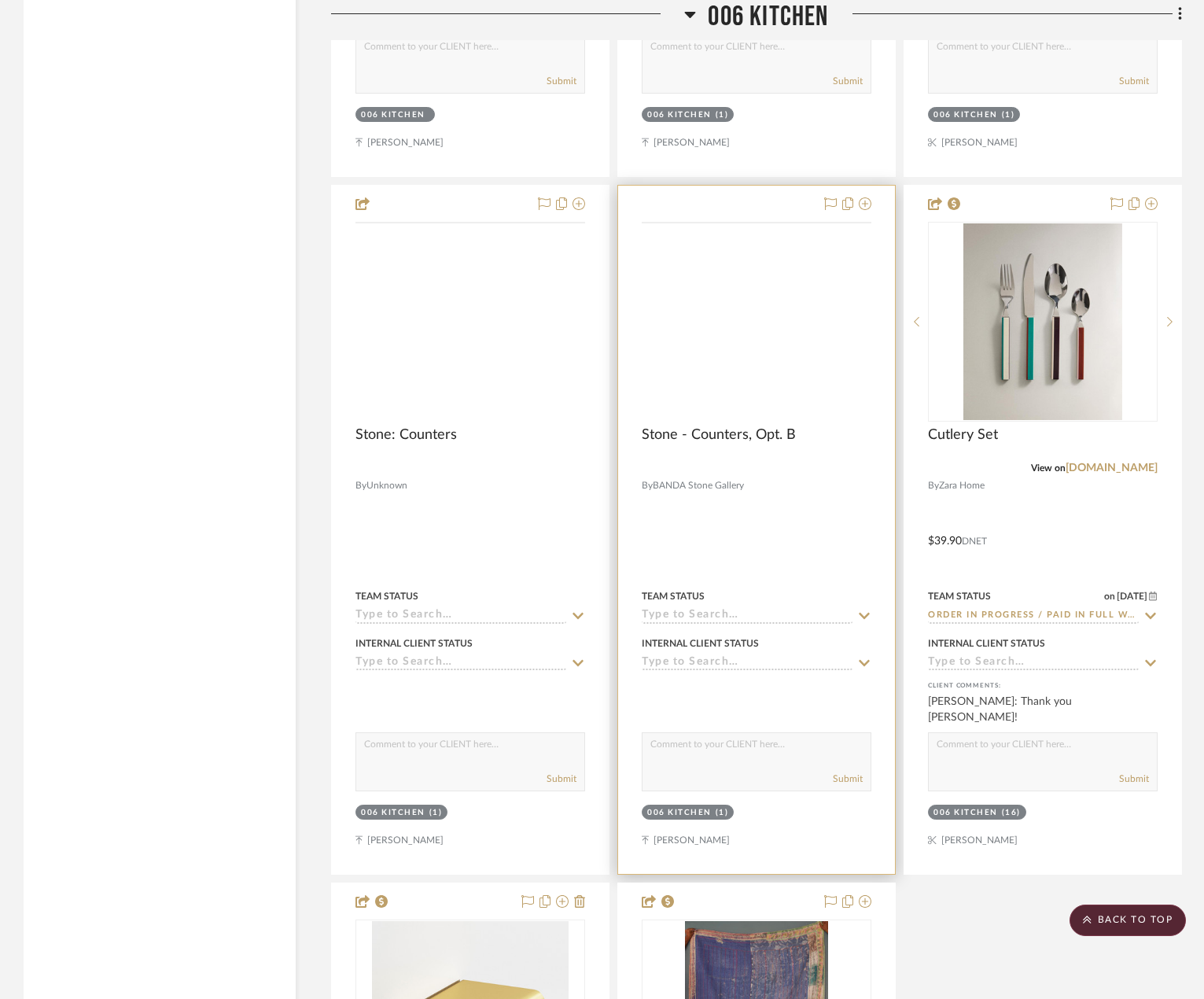
scroll to position [17062, 0]
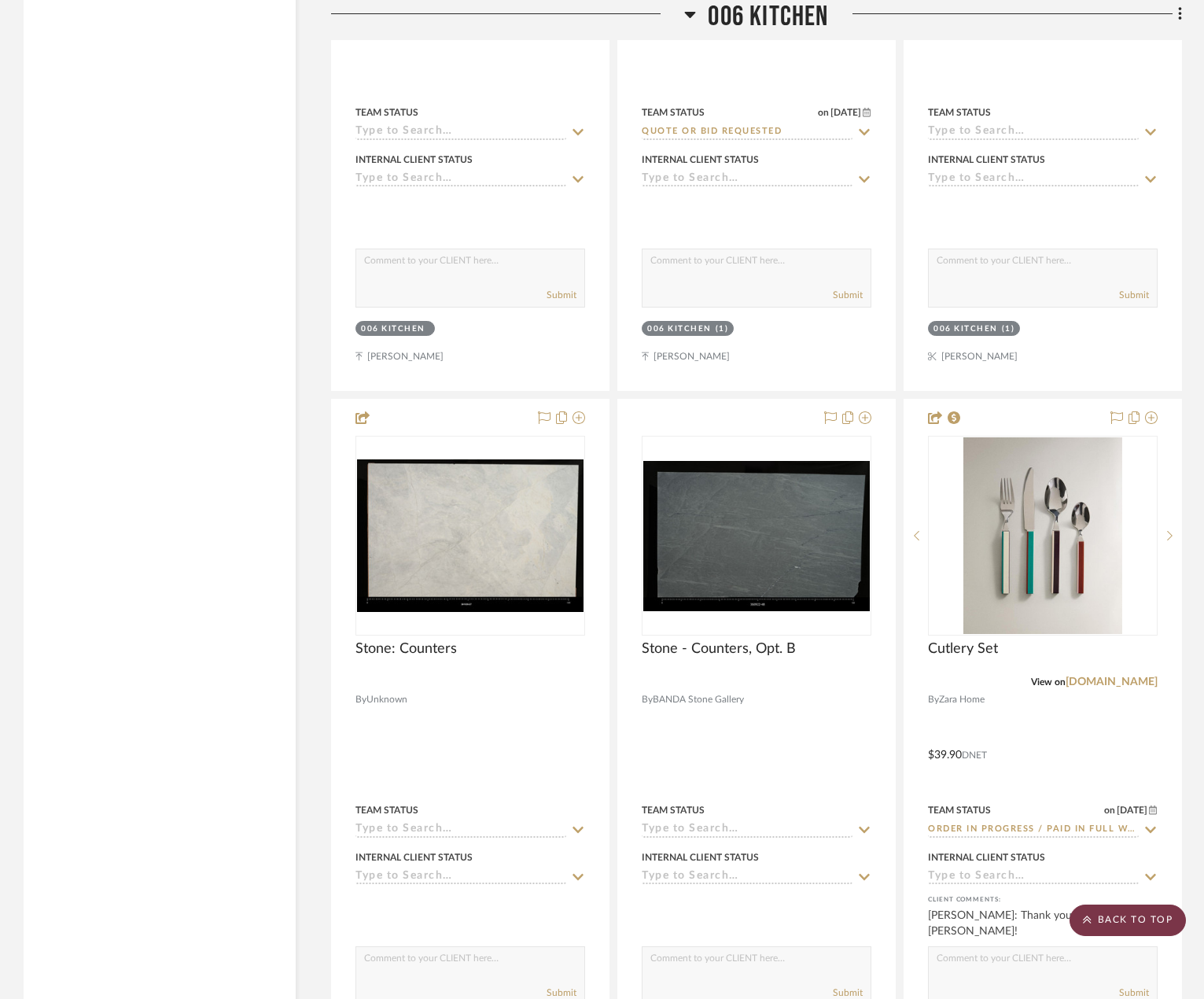
click at [1114, 911] on scroll-to-top-button "BACK TO TOP" at bounding box center [1128, 920] width 116 height 32
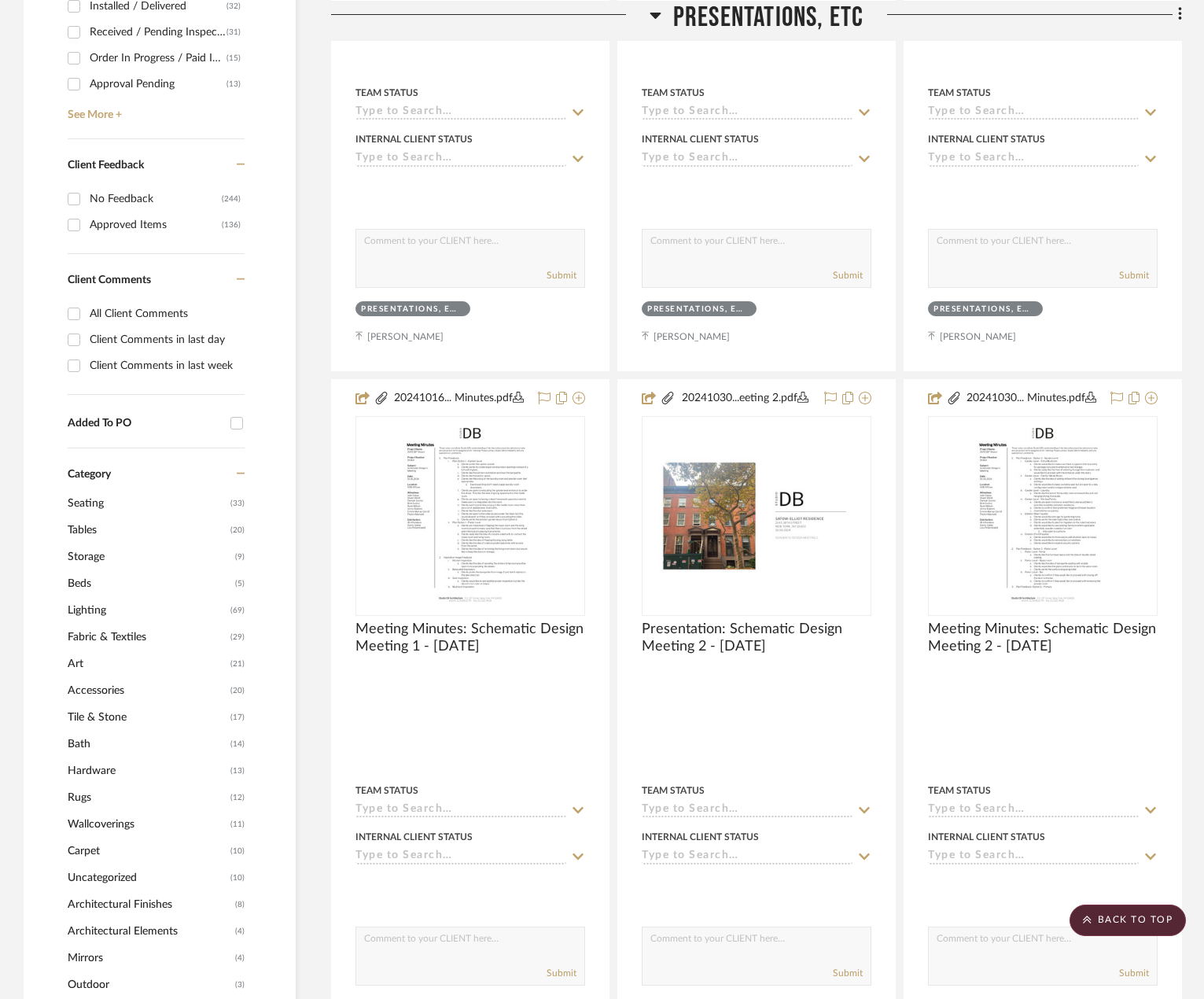
scroll to position [865, 0]
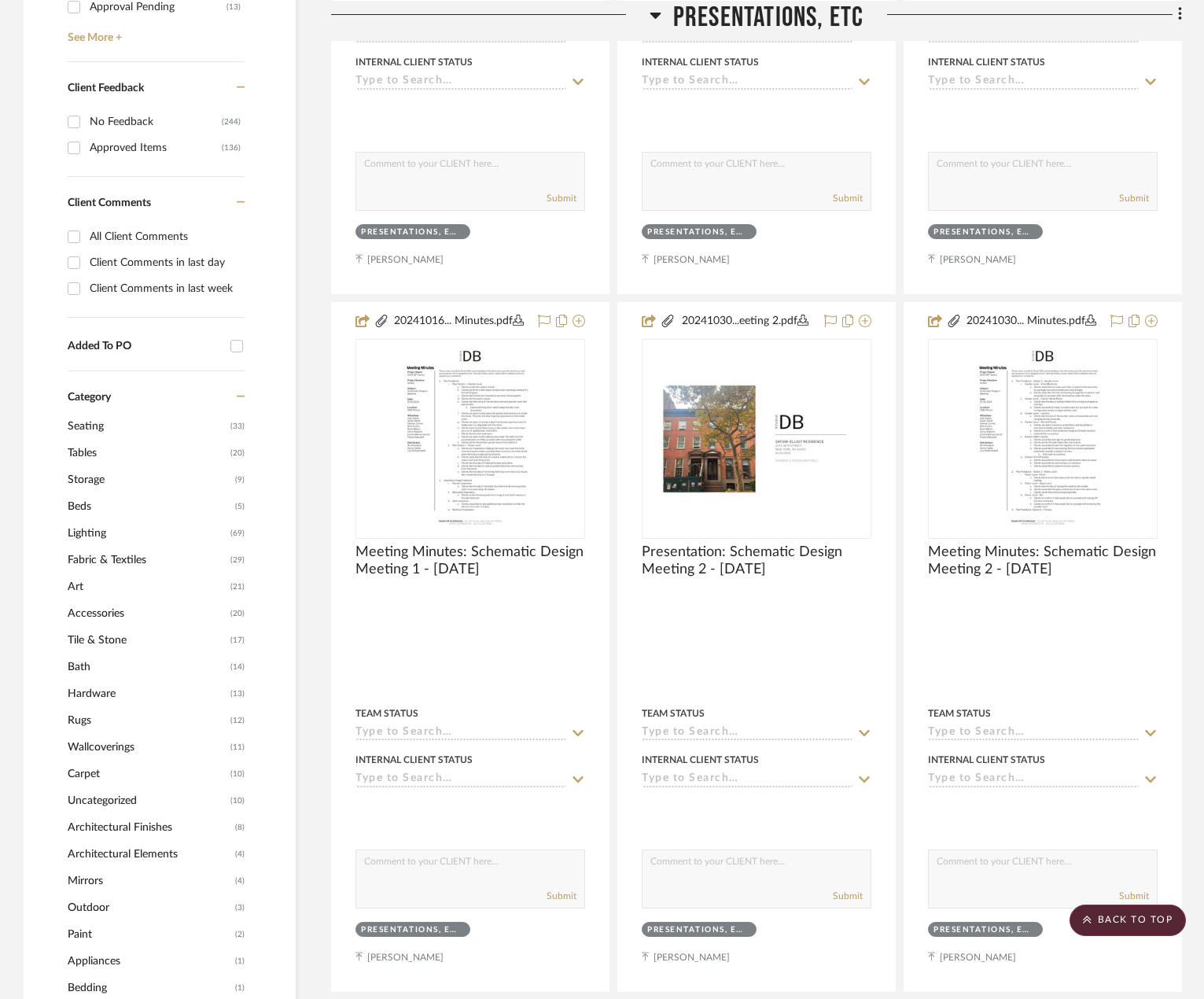
click at [114, 747] on span "Wallcoverings" at bounding box center [147, 747] width 159 height 27
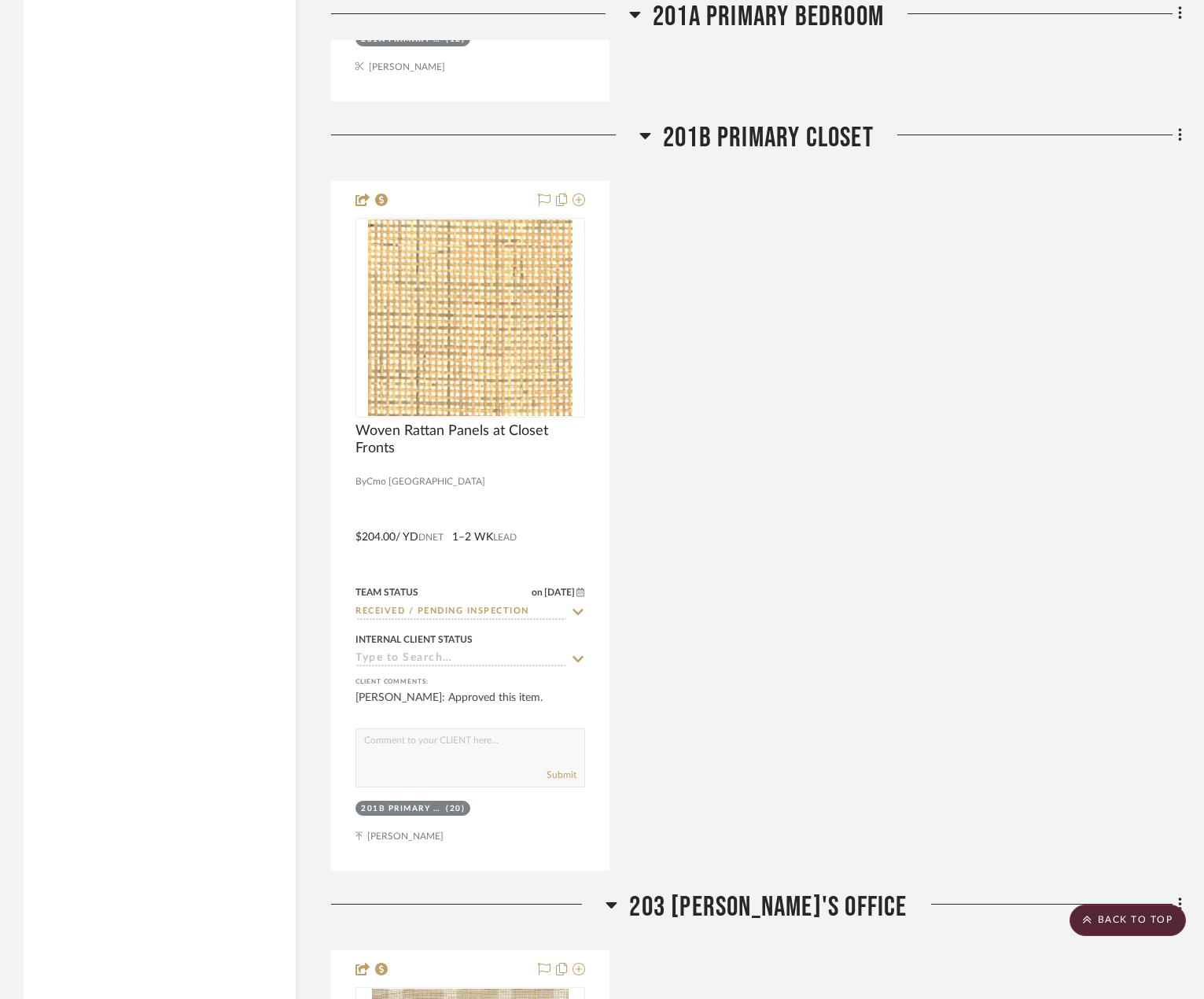
scroll to position [5447, 0]
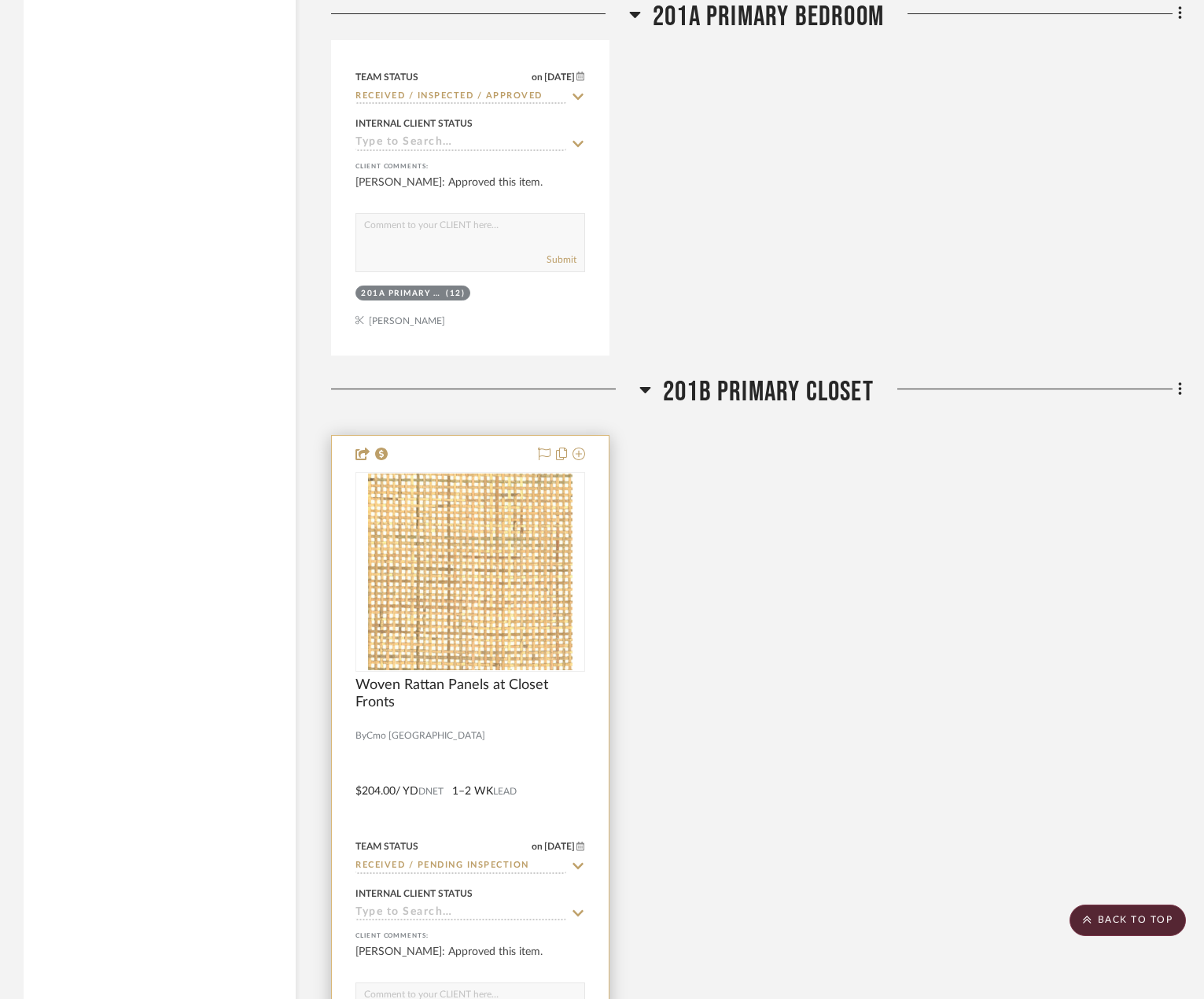
click at [516, 757] on div at bounding box center [471, 779] width 277 height 688
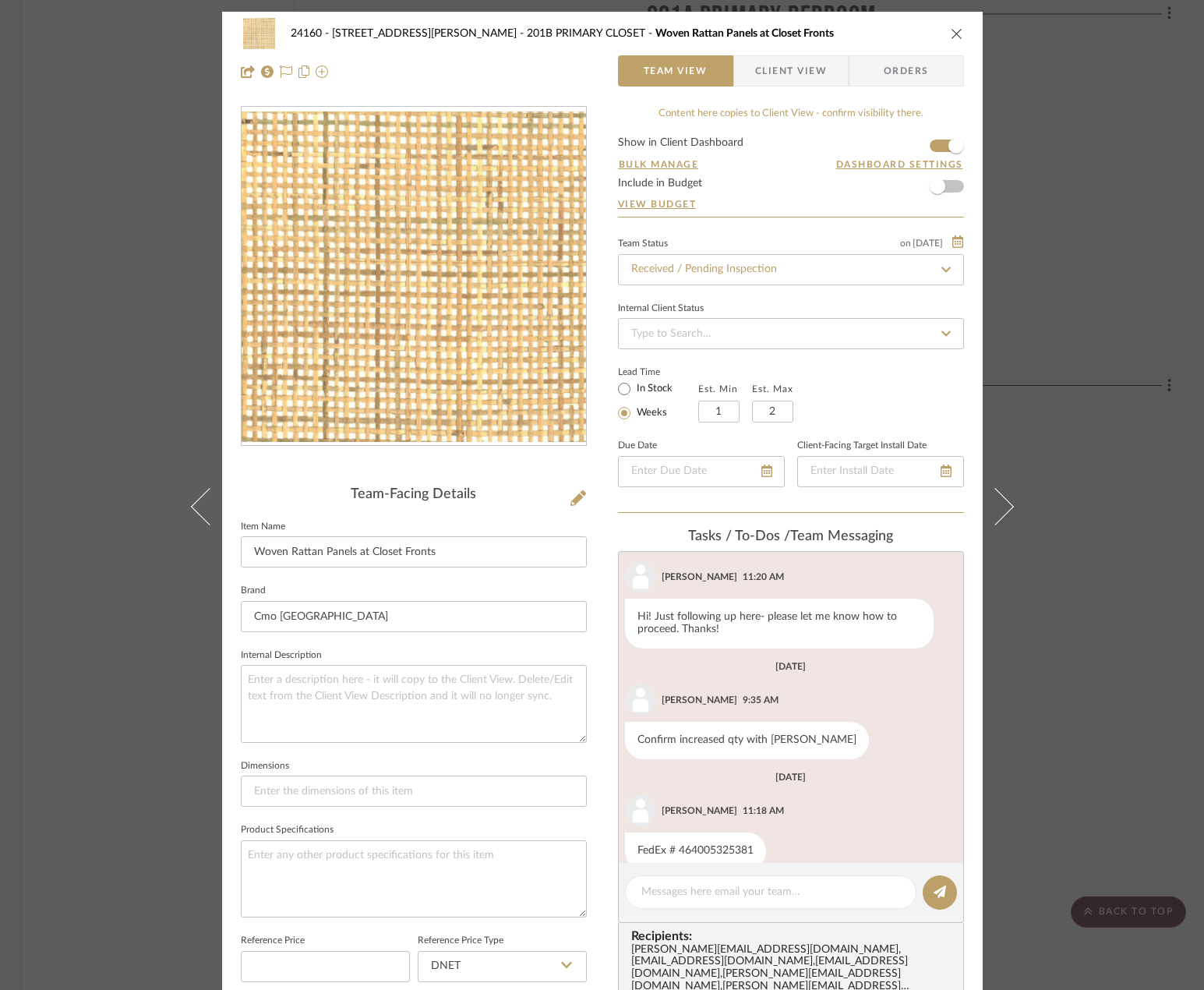
scroll to position [835, 0]
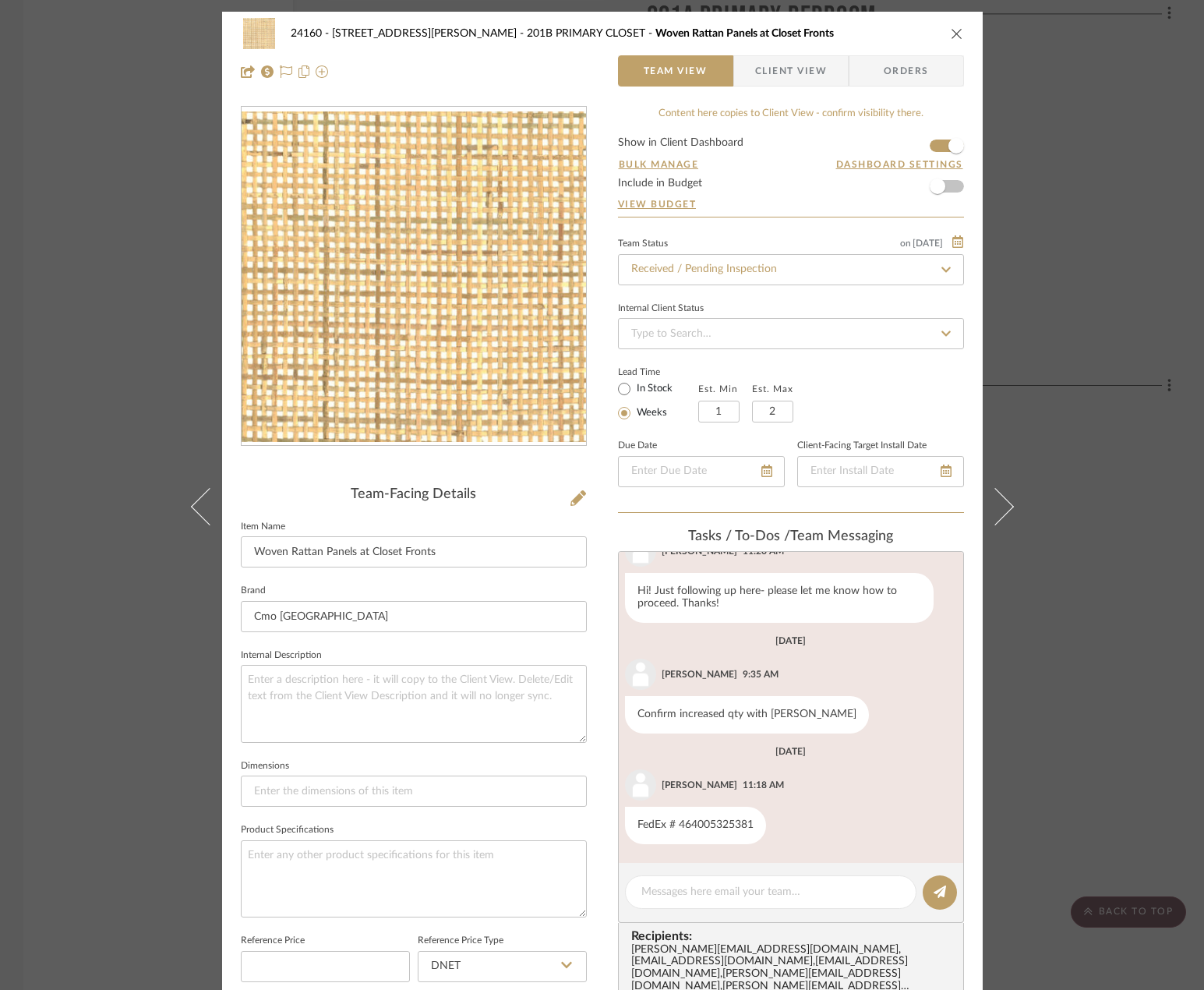
click at [149, 285] on div "24160 - [STREET_ADDRESS][PERSON_NAME] PRIMARY CLOSET Woven Rattan Panels at Clo…" at bounding box center [602, 495] width 1204 height 990
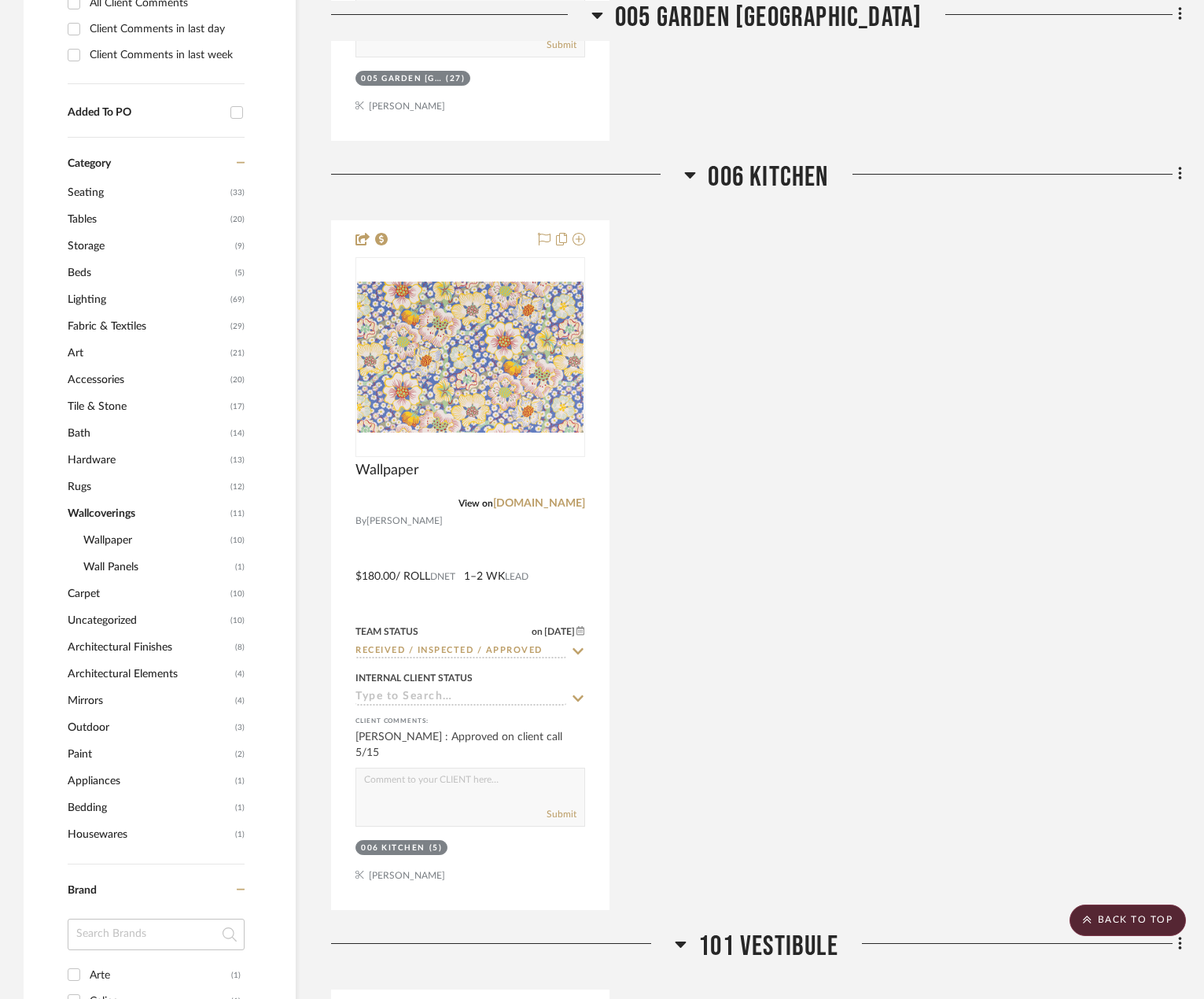
scroll to position [1022, 0]
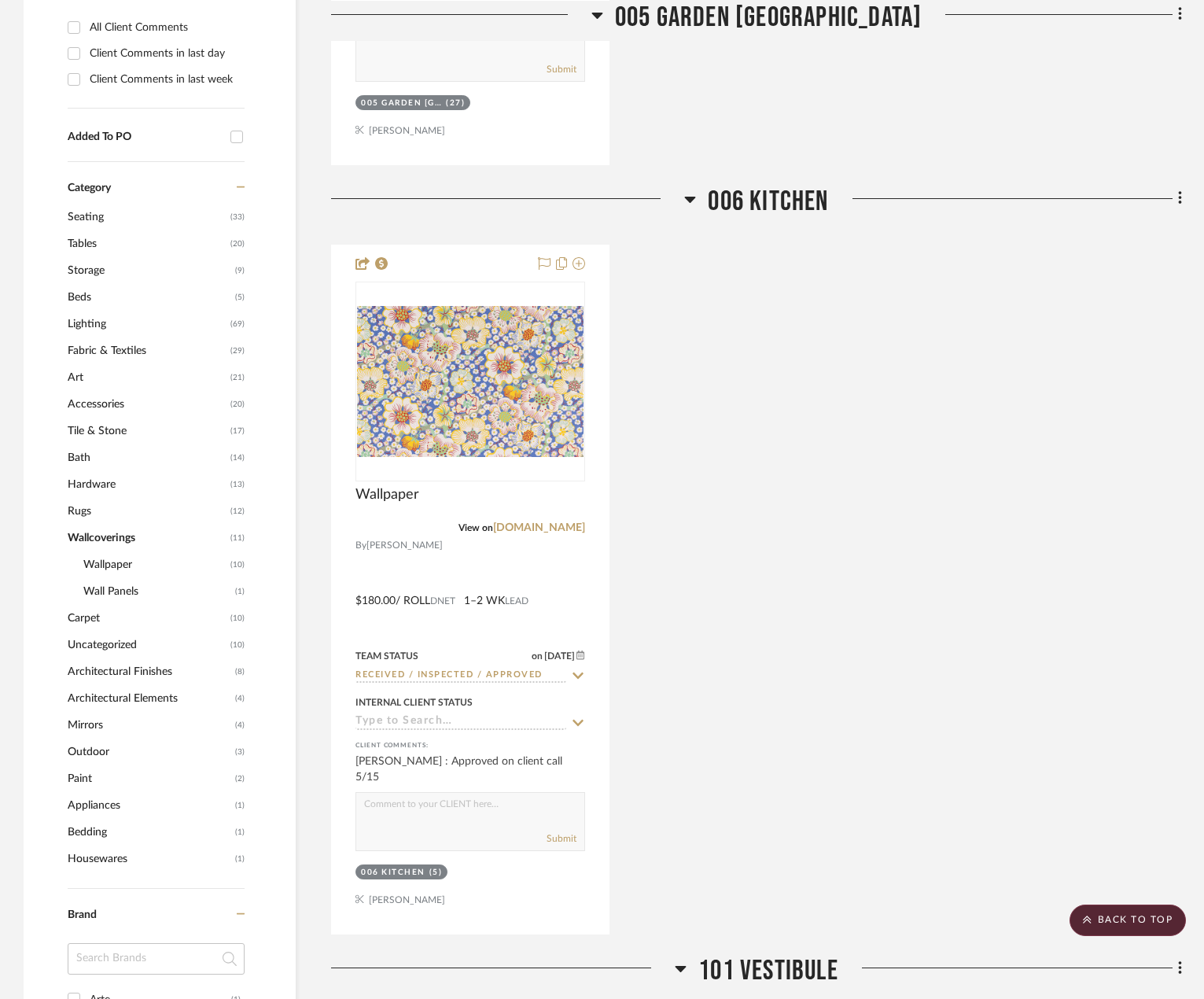
click at [100, 323] on span "Lighting" at bounding box center [147, 324] width 159 height 27
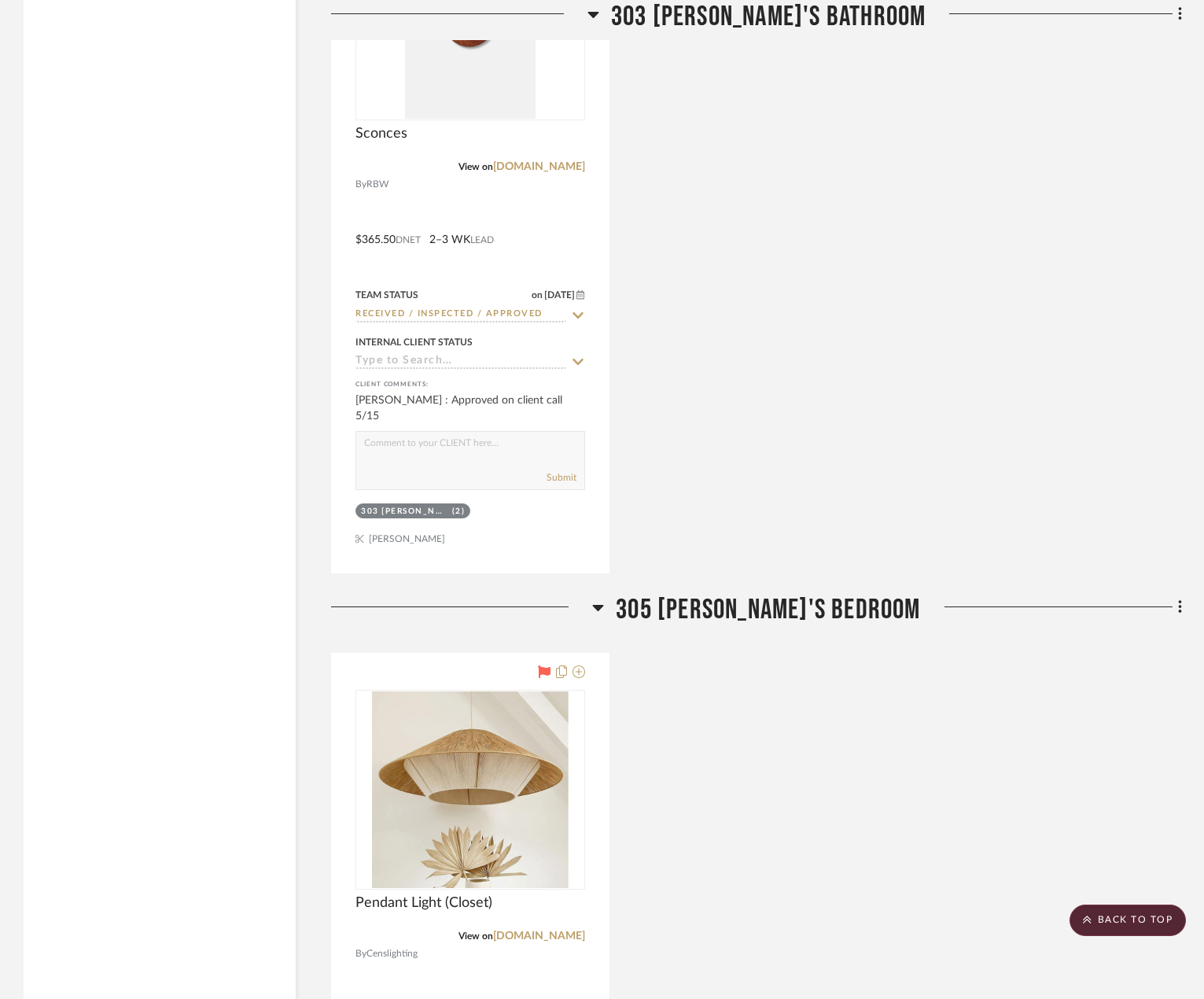
scroll to position [19328, 0]
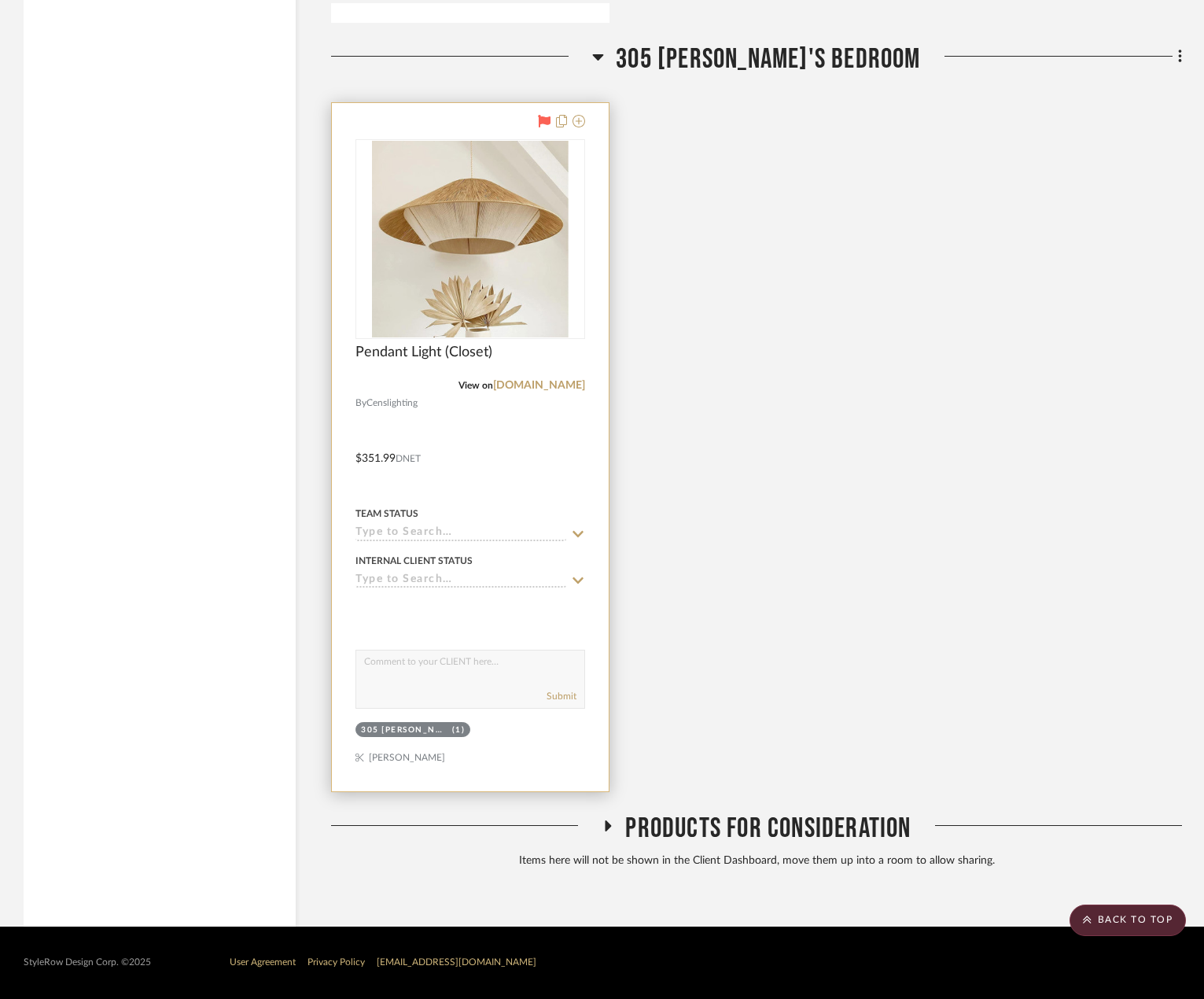
click at [433, 495] on div at bounding box center [471, 447] width 277 height 688
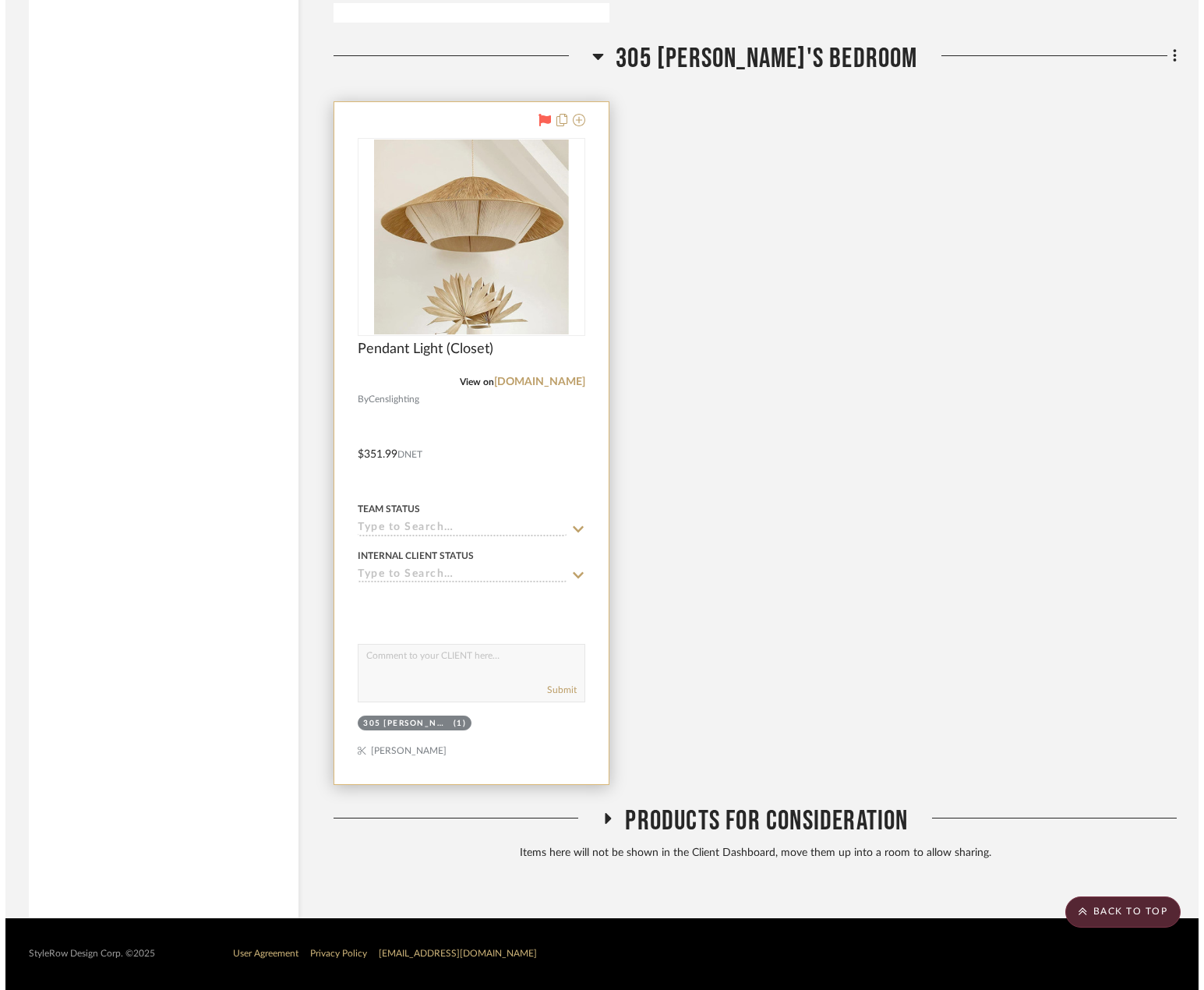
scroll to position [0, 0]
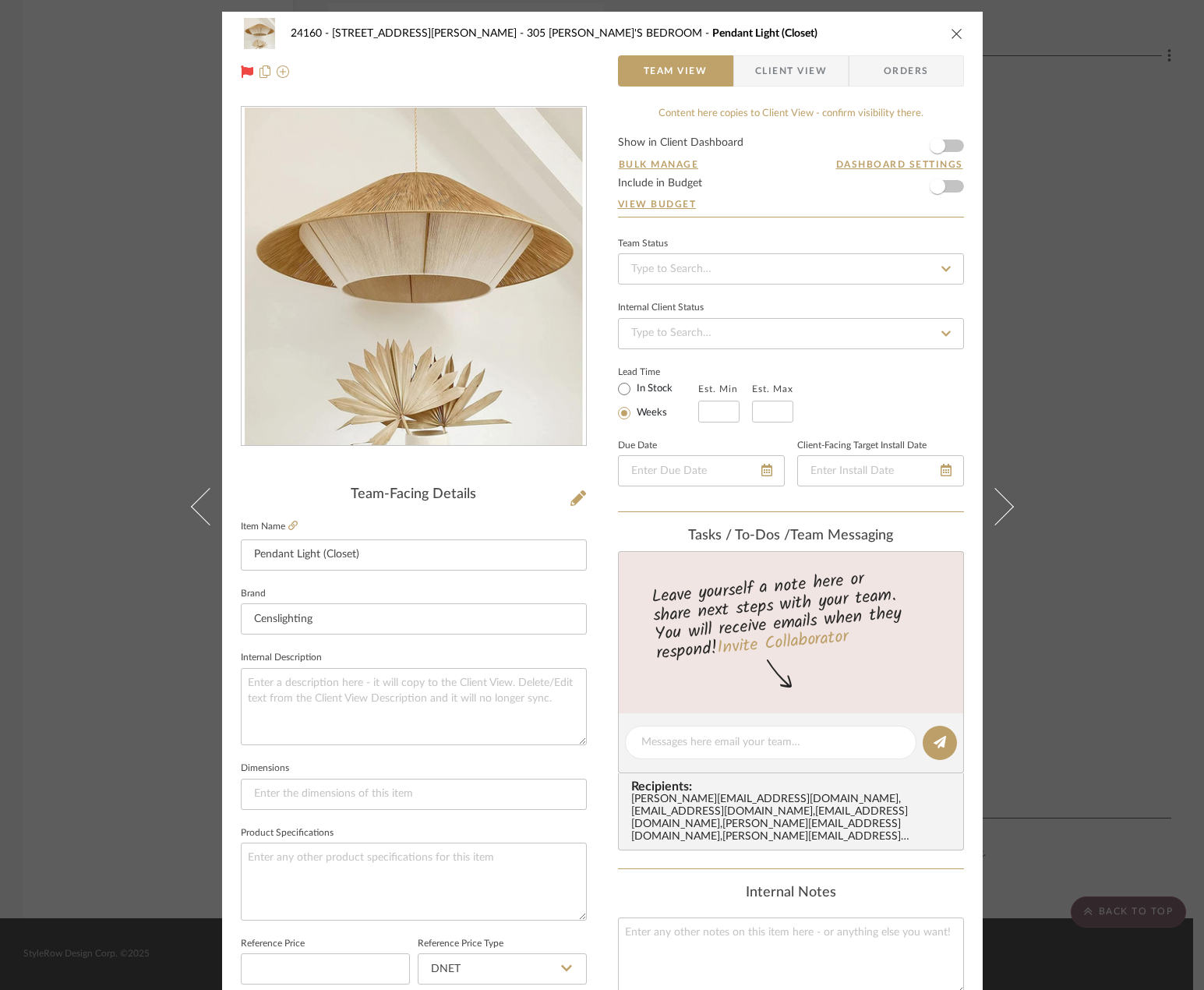
click at [134, 410] on div "24160 - [STREET_ADDRESS] - [PERSON_NAME] 305 [PERSON_NAME]'S BEDROOM Pendant Li…" at bounding box center [602, 495] width 1204 height 990
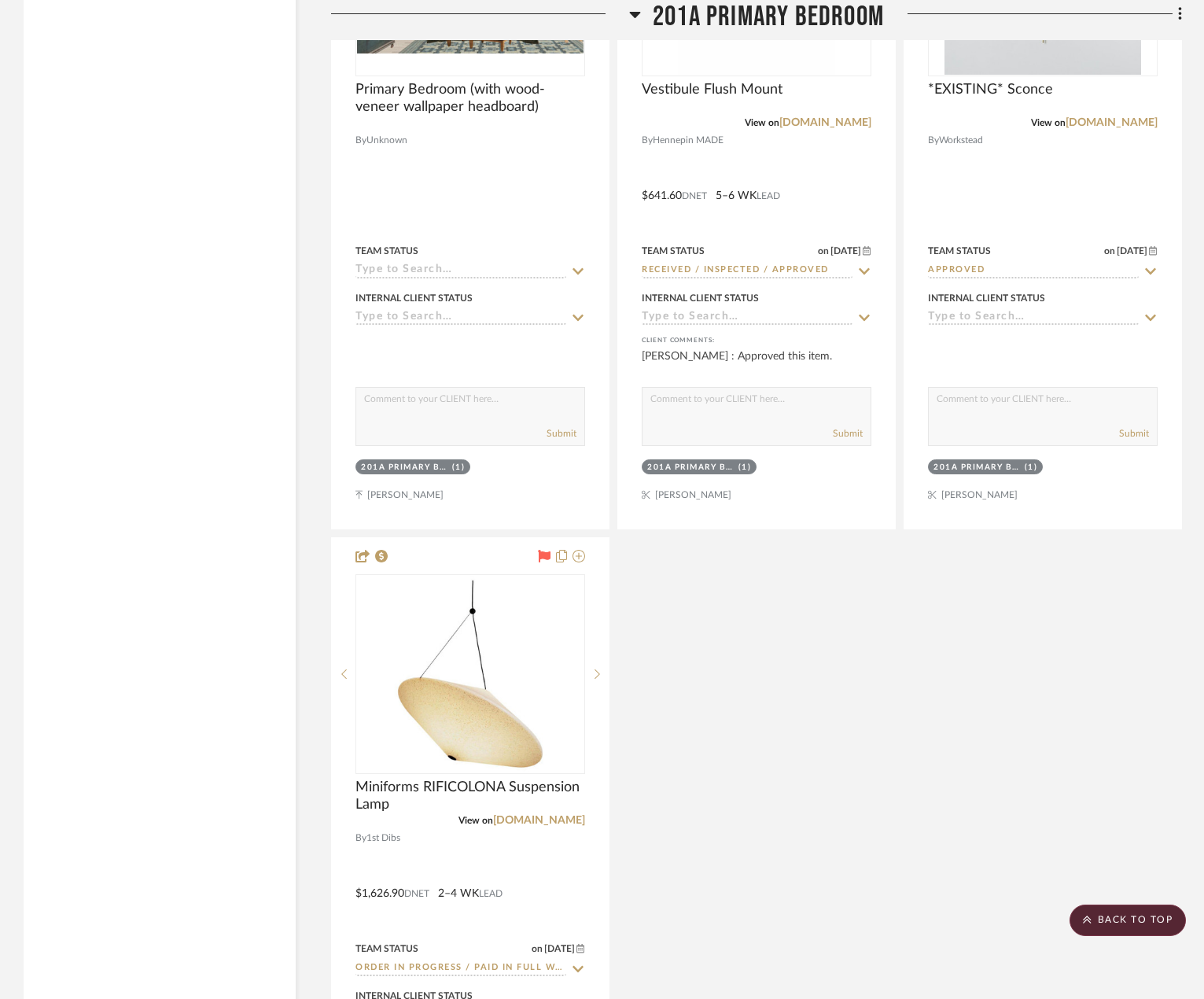
scroll to position [14059, 0]
